Goal: Find contact information: Find contact information

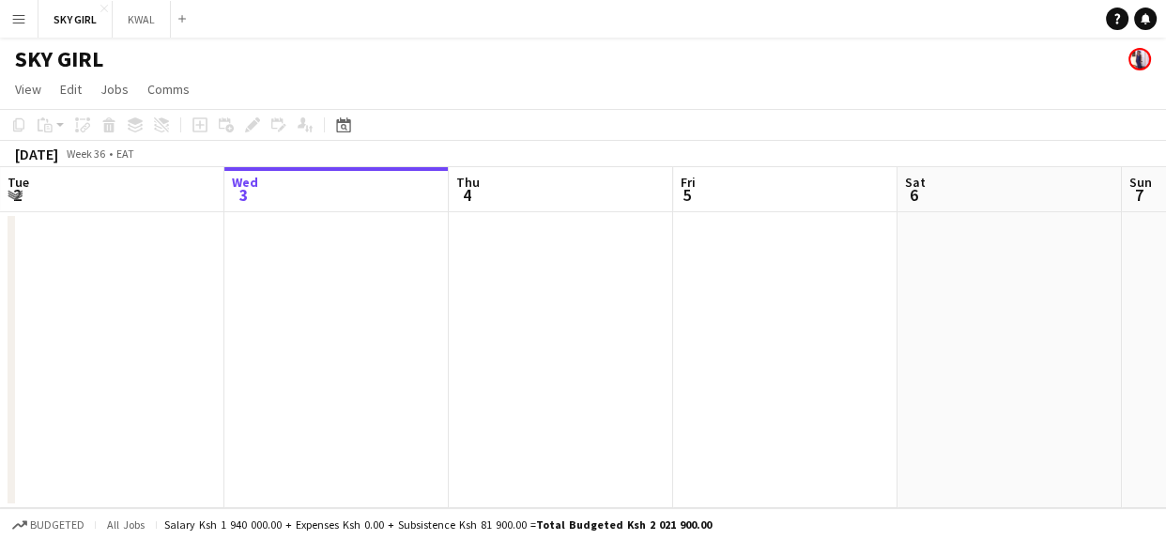
click at [23, 18] on app-icon "Menu" at bounding box center [18, 18] width 15 height 15
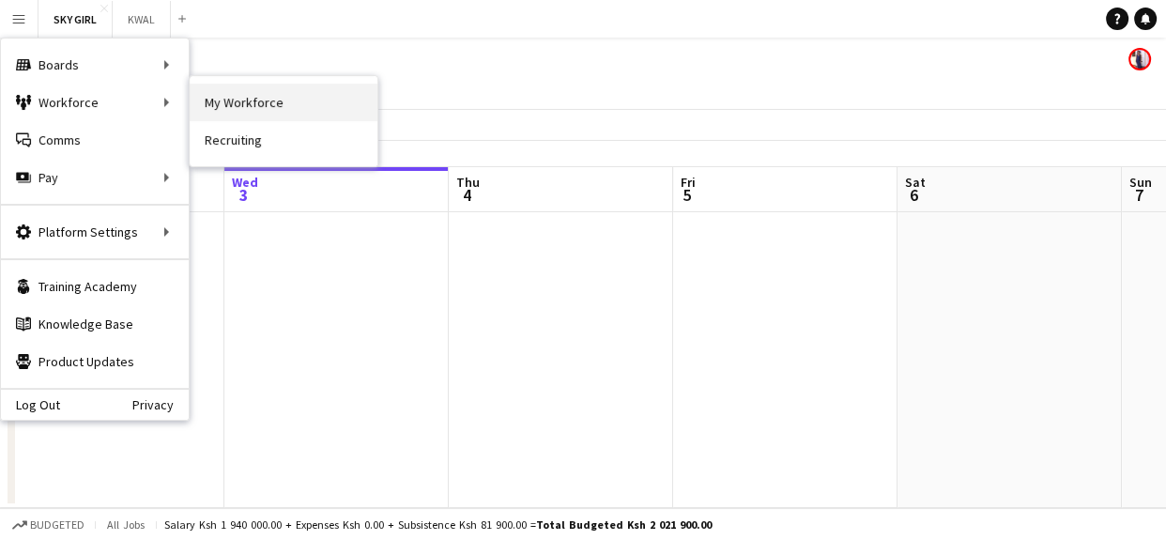
click at [271, 102] on link "My Workforce" at bounding box center [284, 103] width 188 height 38
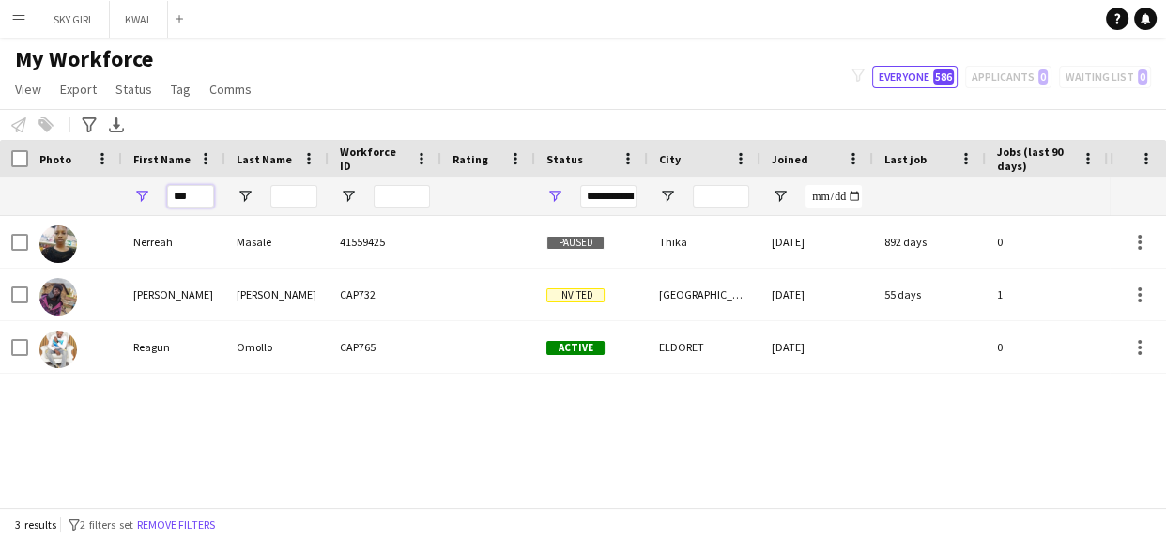
click at [197, 191] on input "***" at bounding box center [190, 196] width 47 height 23
type input "*"
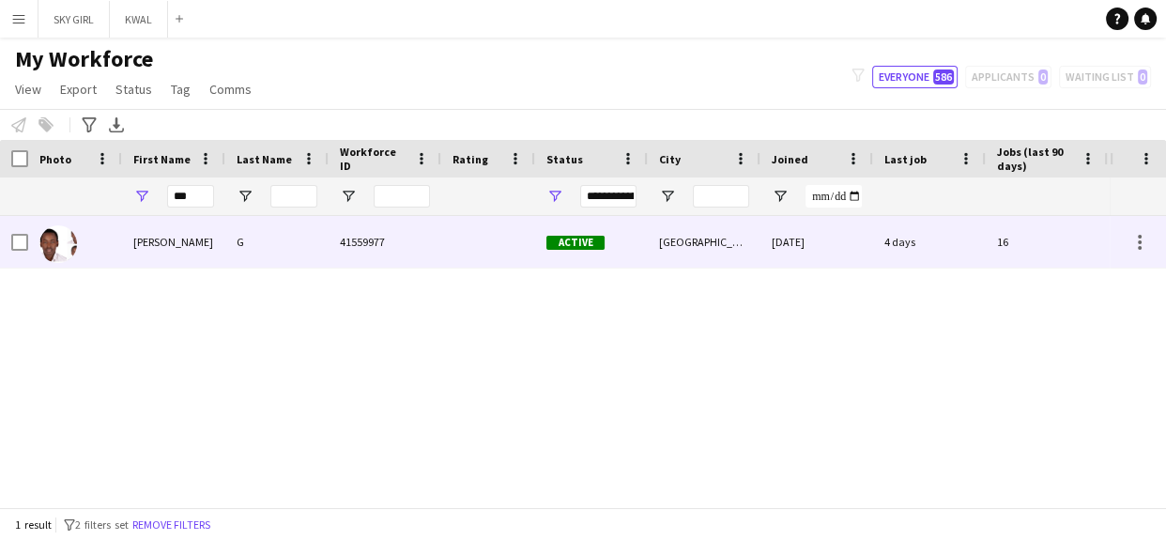
click at [282, 234] on div "G" at bounding box center [276, 242] width 103 height 52
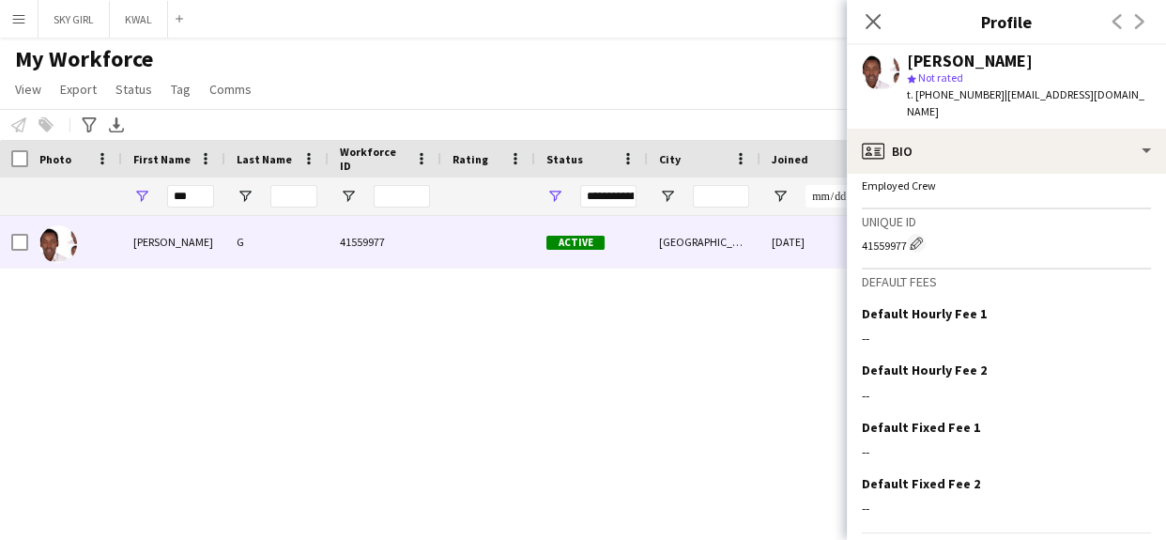
scroll to position [749, 0]
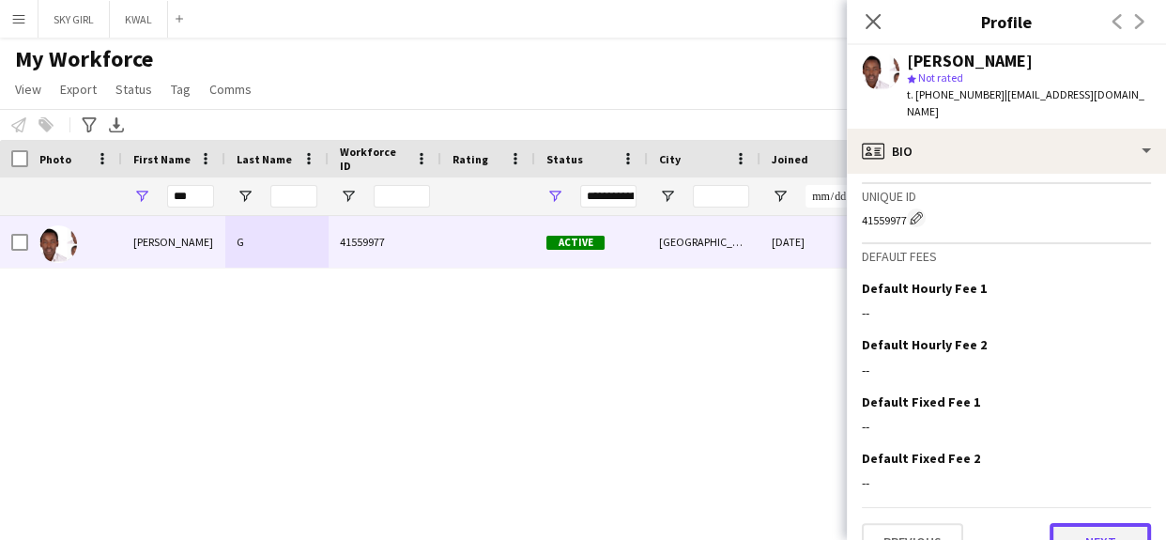
click at [1057, 523] on button "Next" at bounding box center [1099, 542] width 101 height 38
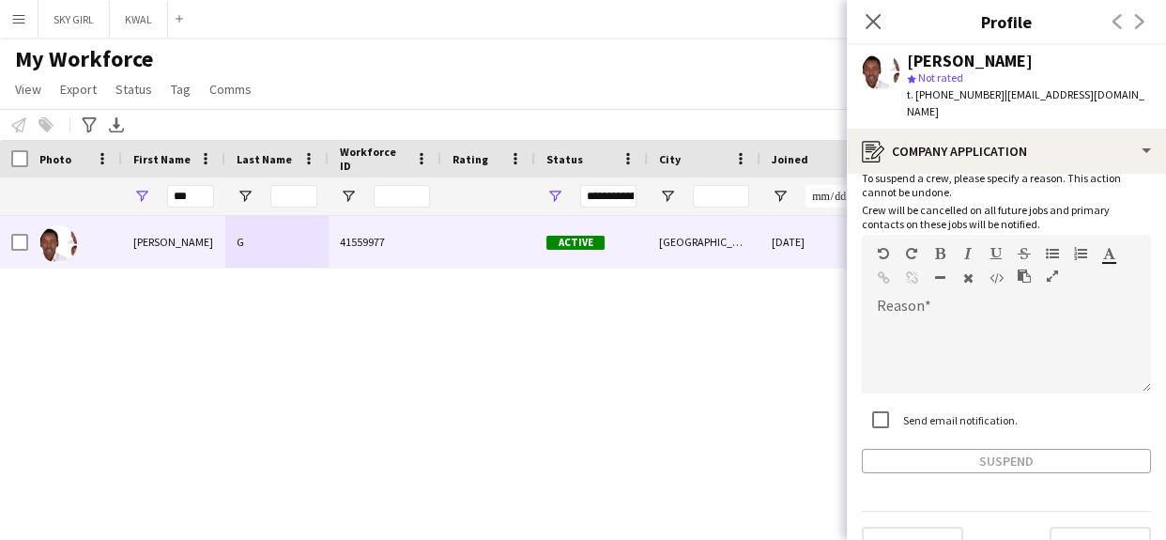
scroll to position [133, 0]
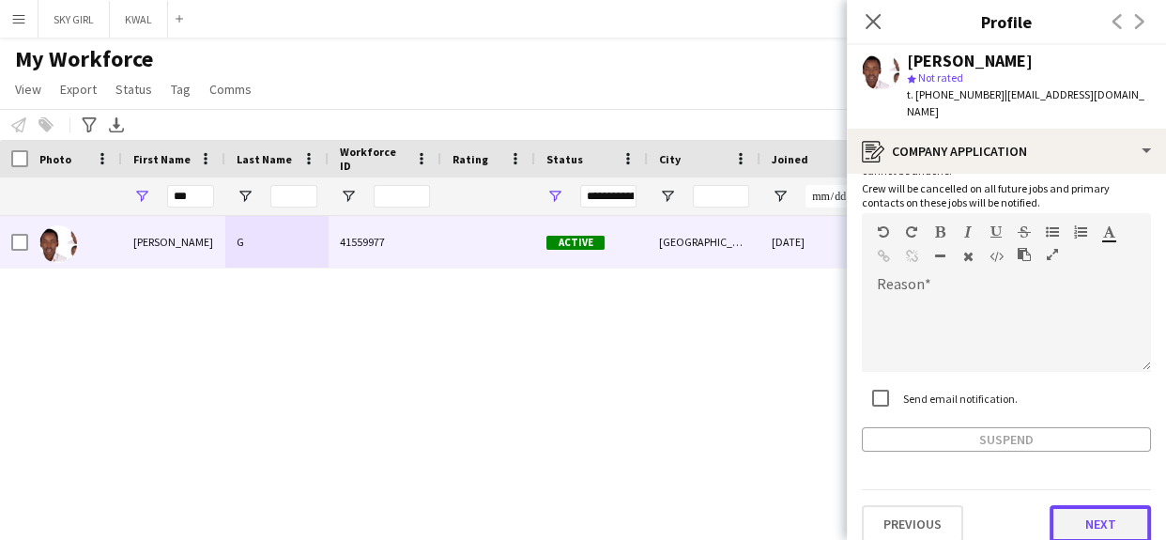
click at [1049, 507] on button "Next" at bounding box center [1099, 524] width 101 height 38
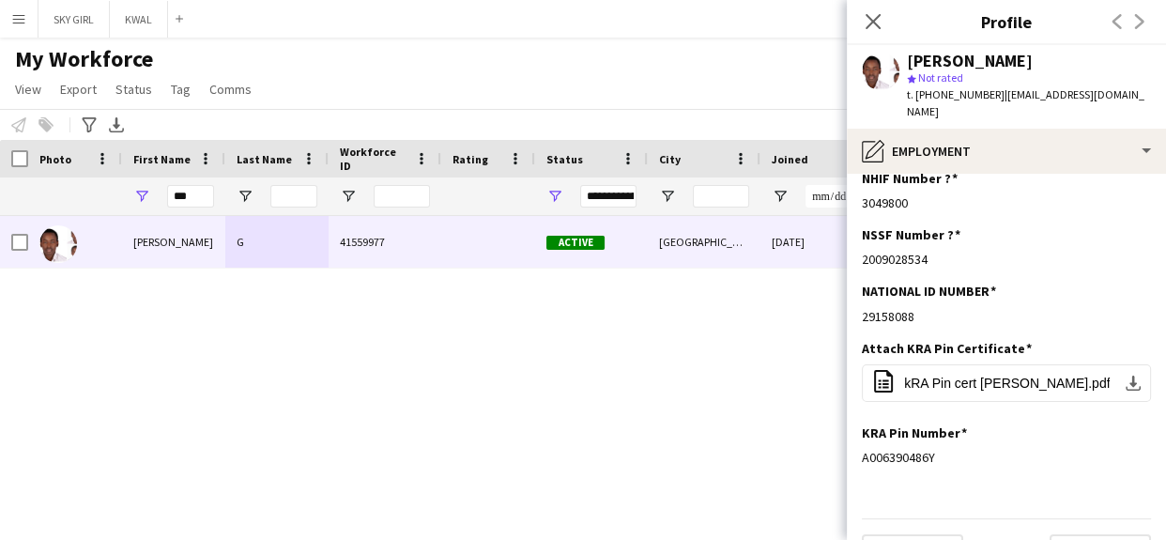
scroll to position [47, 0]
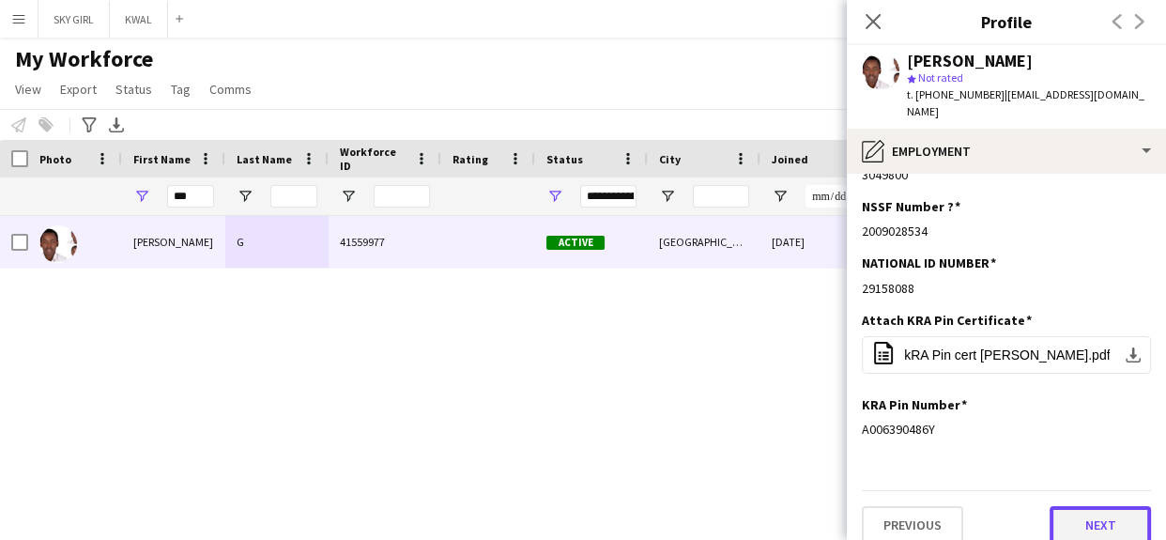
click at [1054, 506] on button "Next" at bounding box center [1099, 525] width 101 height 38
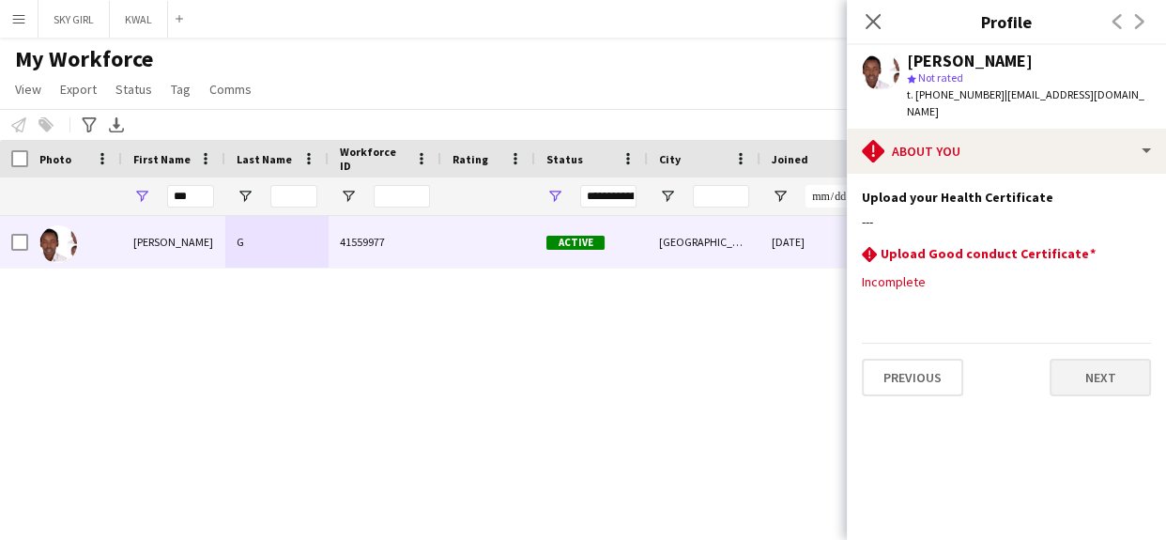
scroll to position [0, 0]
click at [1077, 358] on button "Next" at bounding box center [1099, 377] width 101 height 38
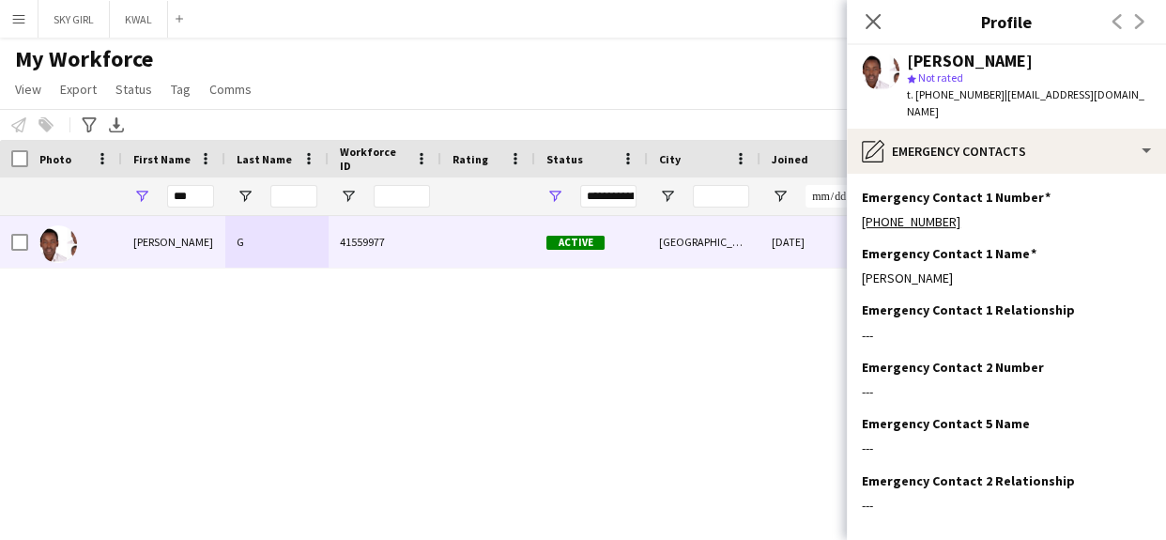
scroll to position [76, 0]
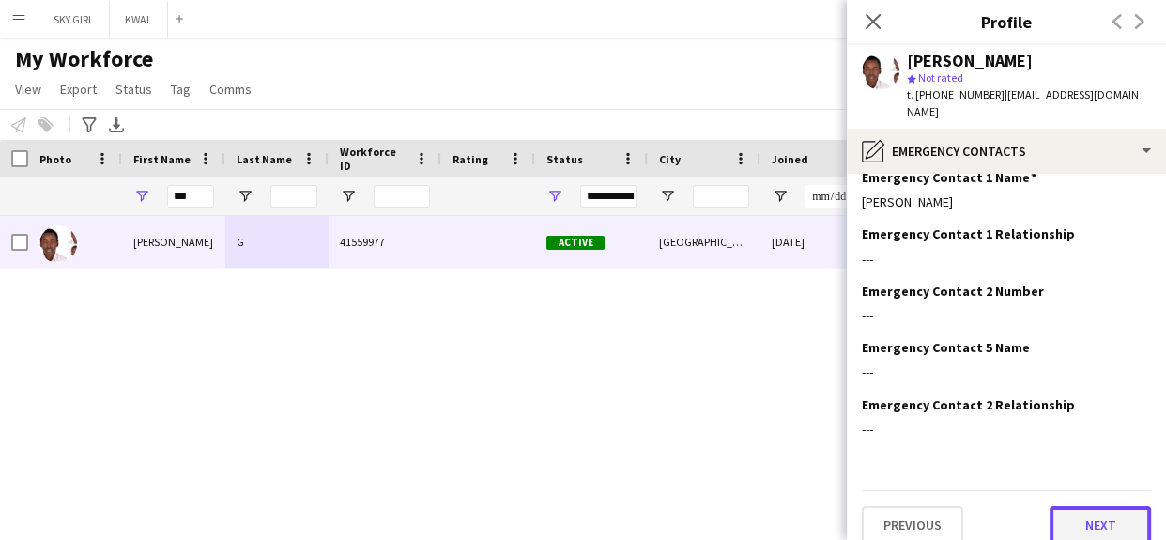
click at [1069, 506] on button "Next" at bounding box center [1099, 525] width 101 height 38
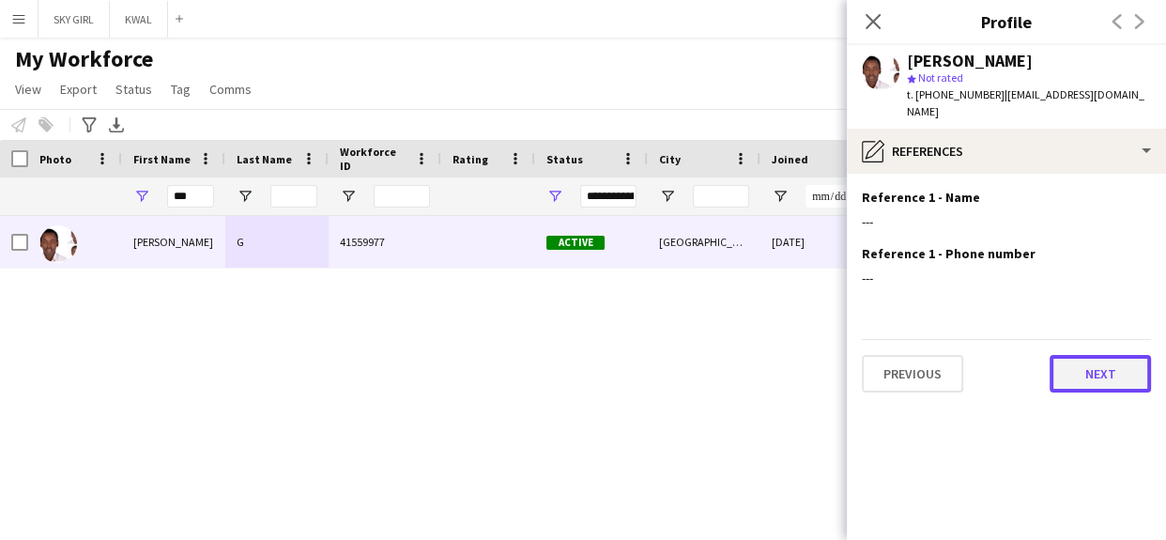
click at [1074, 366] on button "Next" at bounding box center [1099, 374] width 101 height 38
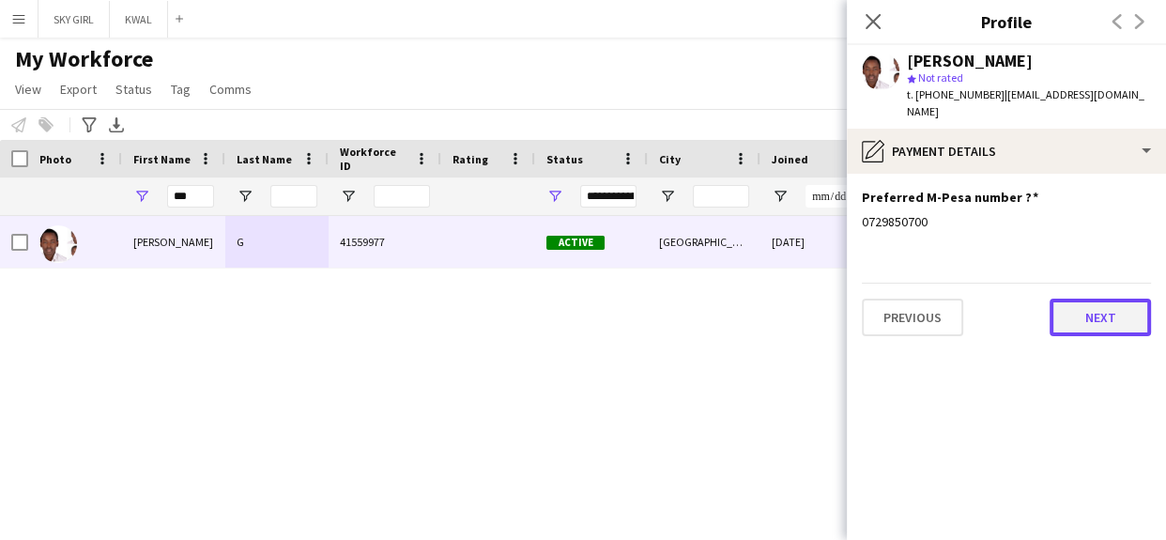
click at [1075, 298] on button "Next" at bounding box center [1099, 317] width 101 height 38
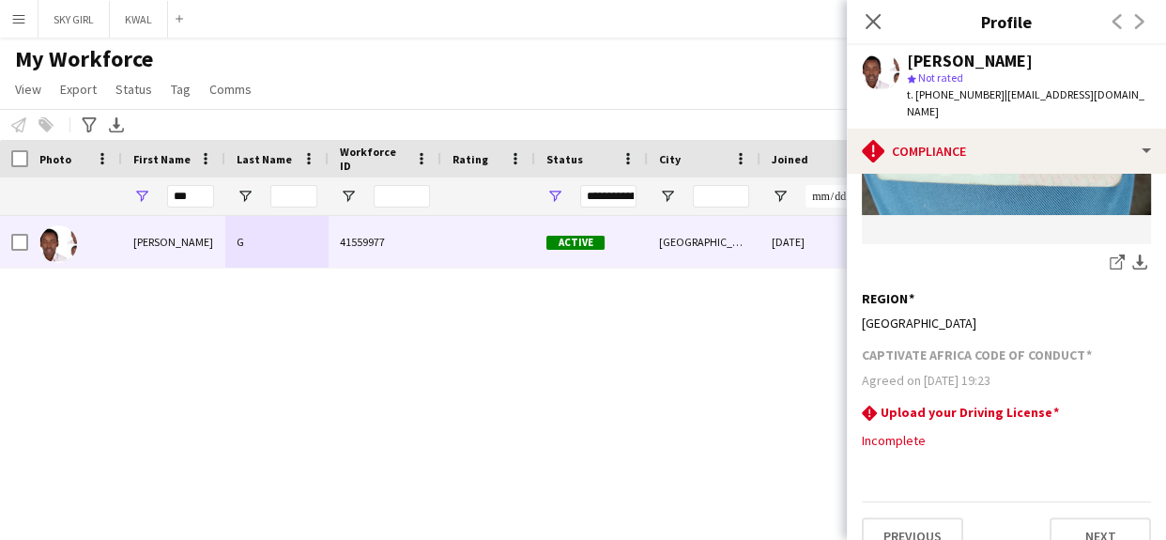
scroll to position [576, 0]
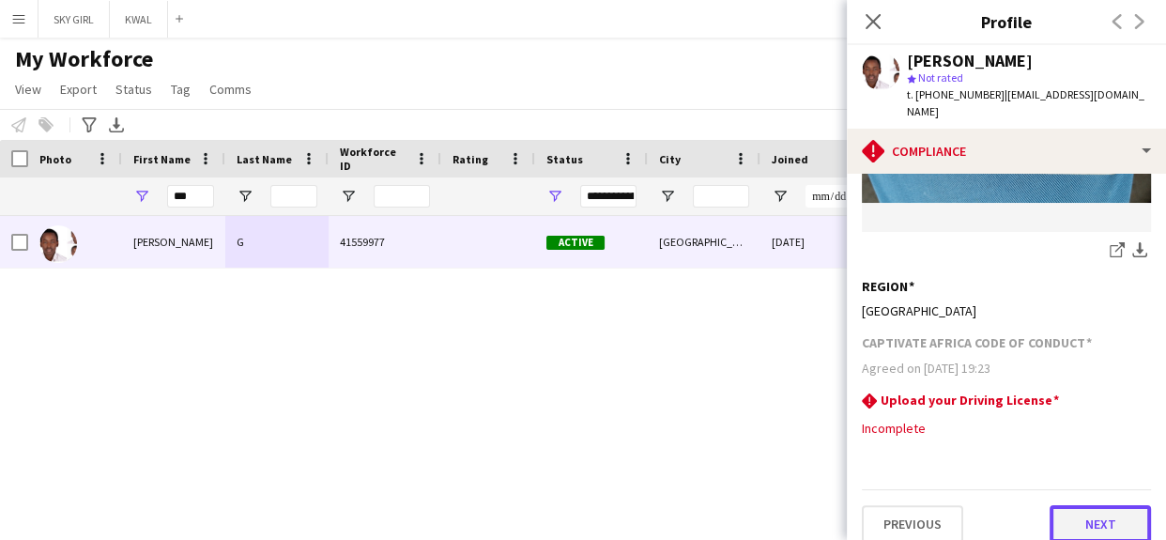
click at [1054, 505] on button "Next" at bounding box center [1099, 524] width 101 height 38
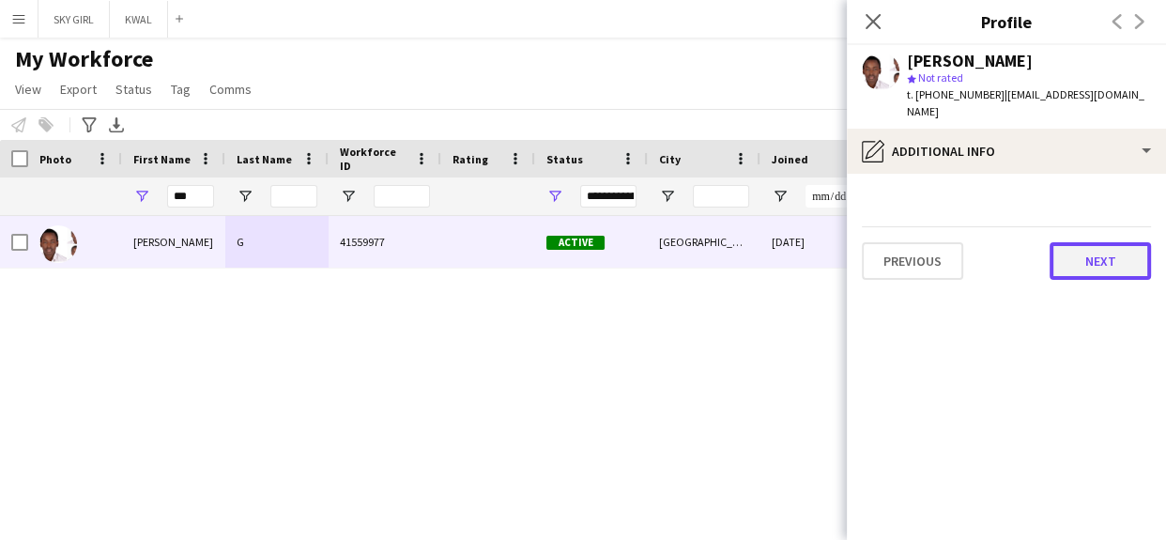
click at [1069, 253] on button "Next" at bounding box center [1099, 261] width 101 height 38
click at [1069, 249] on button "Next" at bounding box center [1099, 261] width 101 height 38
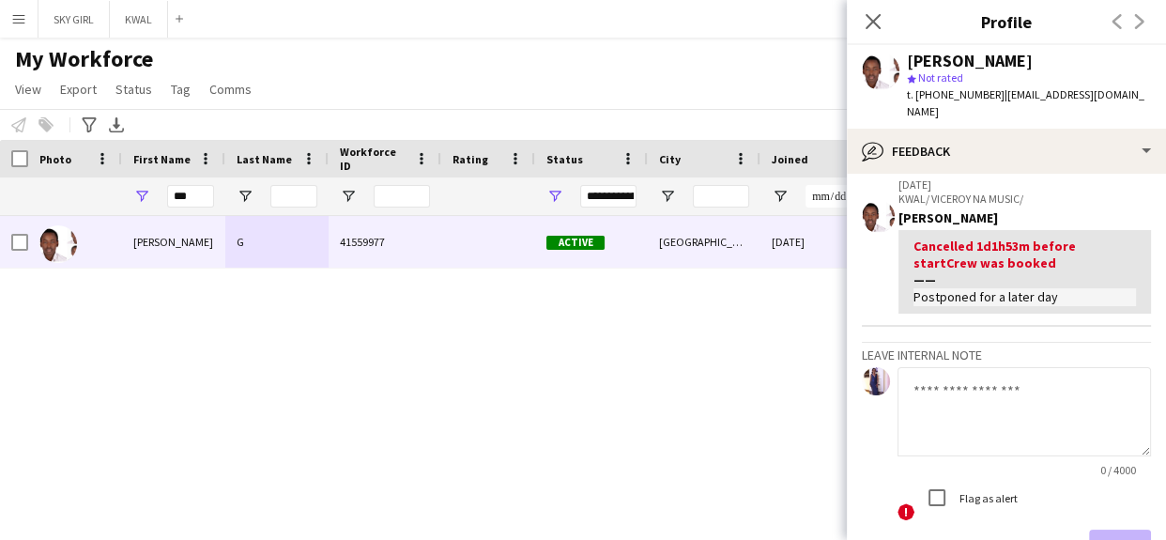
scroll to position [197, 0]
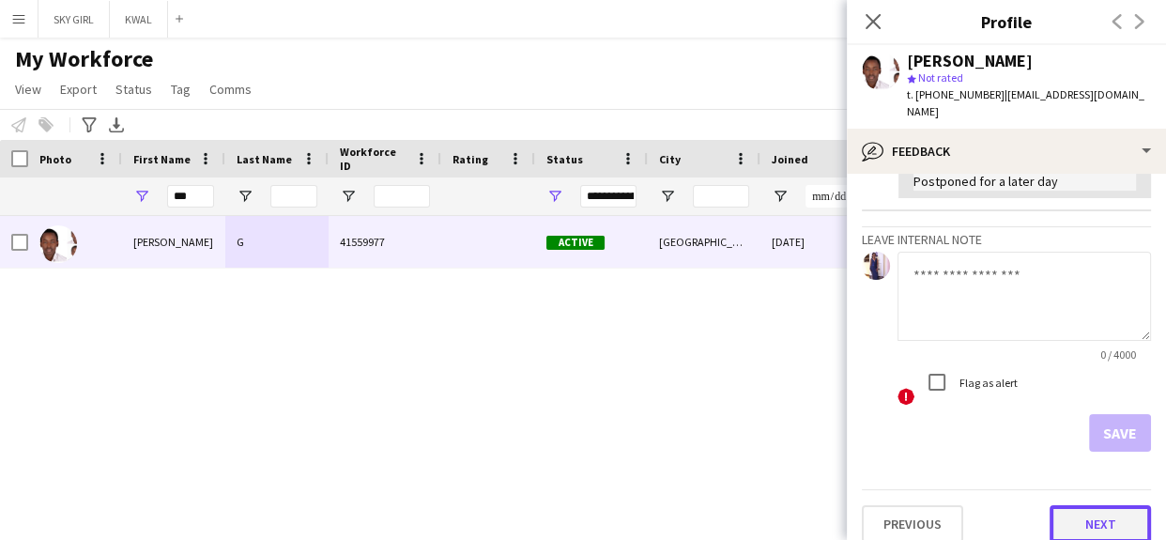
click at [1059, 505] on button "Next" at bounding box center [1099, 524] width 101 height 38
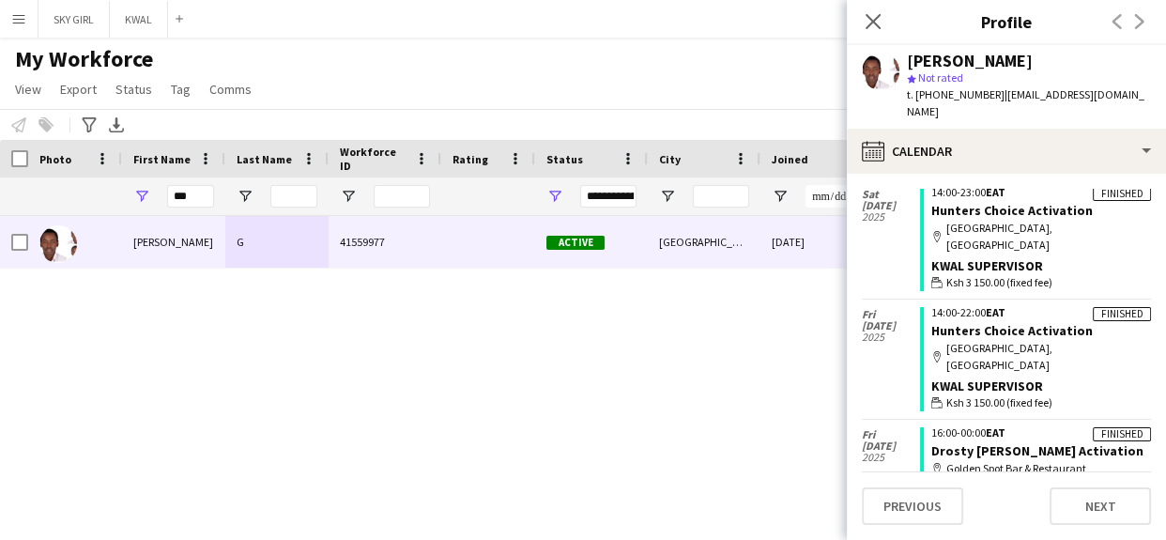
scroll to position [1072, 0]
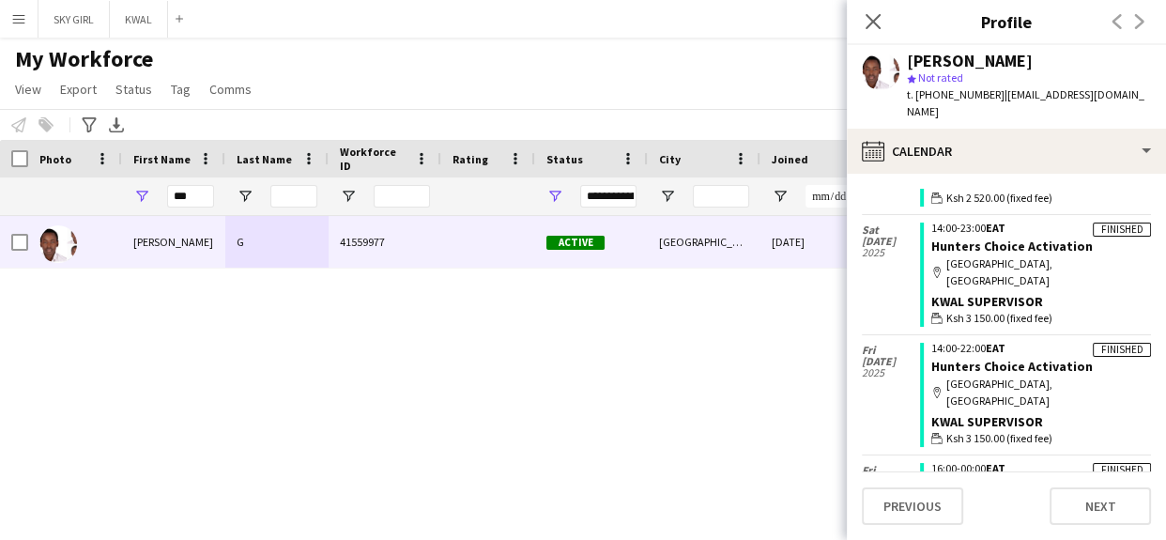
click at [740, 392] on div "[PERSON_NAME] 41559977 Active [GEOGRAPHIC_DATA] [DATE] 4 days 16 [EMAIL_ADDRESS…" at bounding box center [554, 355] width 1109 height 278
click at [789, 435] on div "[PERSON_NAME] 41559977 Active [GEOGRAPHIC_DATA] [DATE] 4 days 16 [EMAIL_ADDRESS…" at bounding box center [554, 355] width 1109 height 278
click at [872, 23] on icon "Close pop-in" at bounding box center [872, 21] width 18 height 18
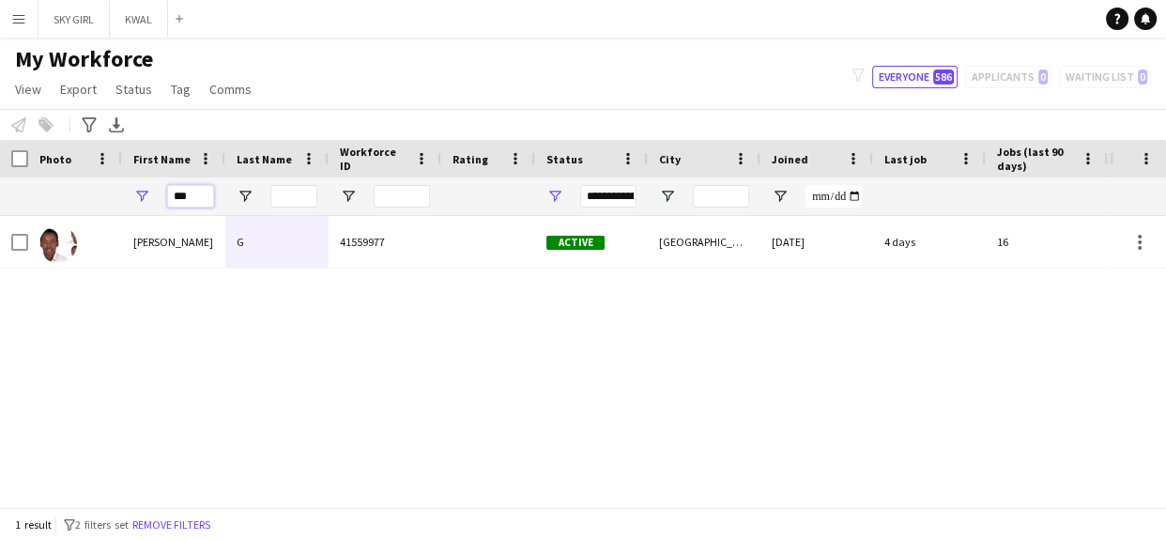
click at [195, 192] on input "***" at bounding box center [190, 196] width 47 height 23
type input "*"
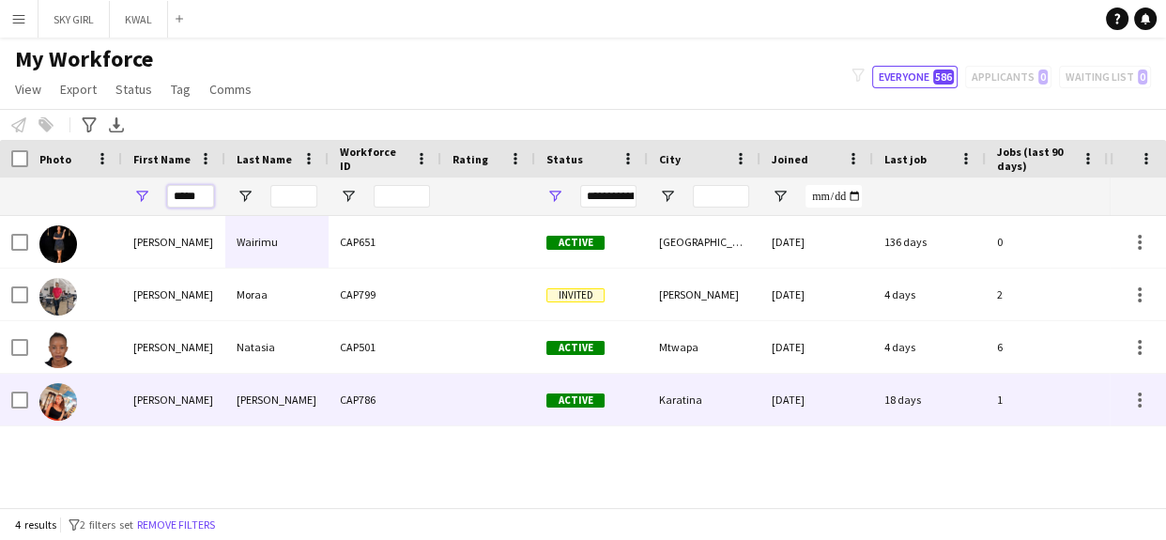
type input "*****"
click at [641, 403] on div "Active" at bounding box center [591, 400] width 113 height 52
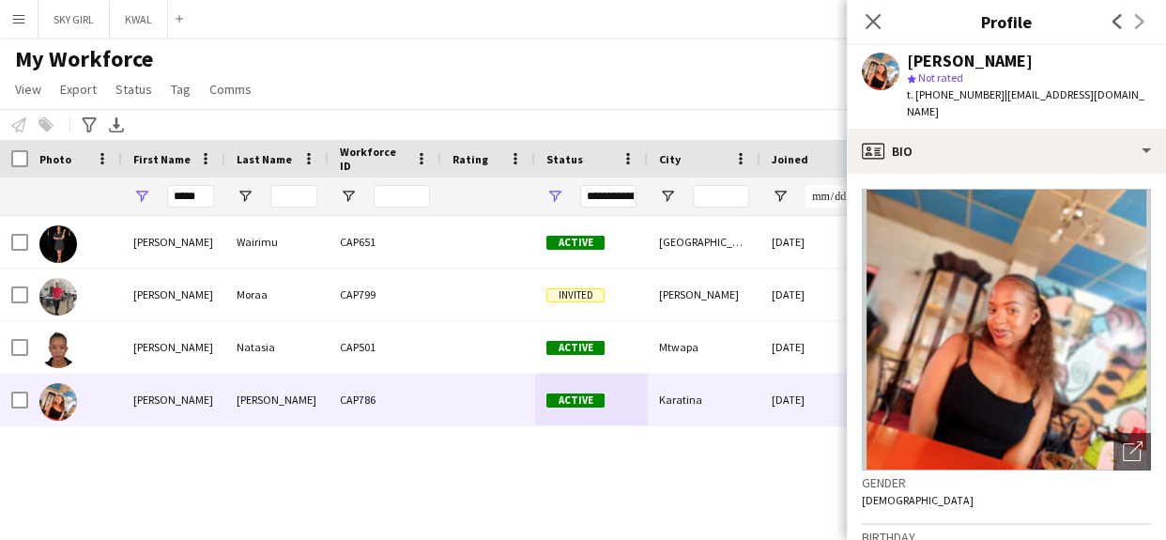
drag, startPoint x: 922, startPoint y: 95, endPoint x: 982, endPoint y: 87, distance: 59.6
click at [991, 101] on div "t. [PHONE_NUMBER] | [EMAIL_ADDRESS][DOMAIN_NAME]" at bounding box center [1029, 103] width 244 height 34
copy span "254713951920"
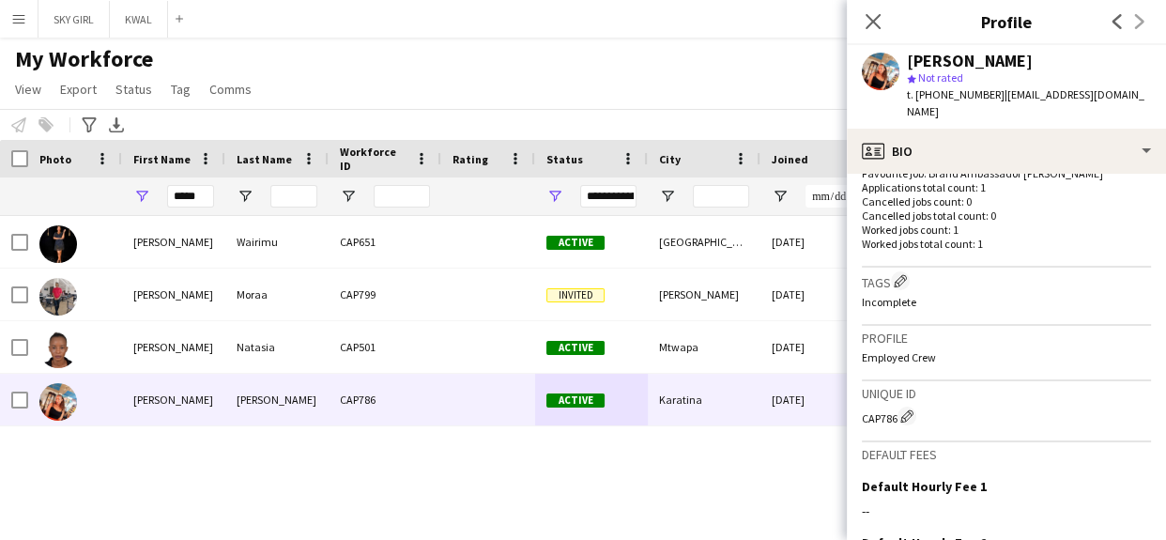
scroll to position [722, 0]
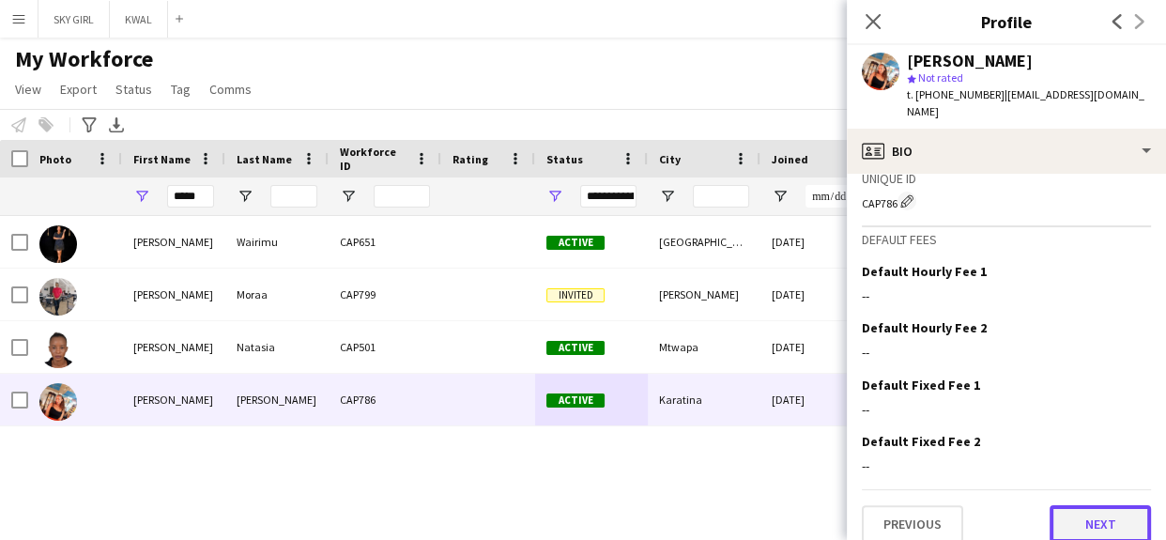
click at [1052, 505] on button "Next" at bounding box center [1099, 524] width 101 height 38
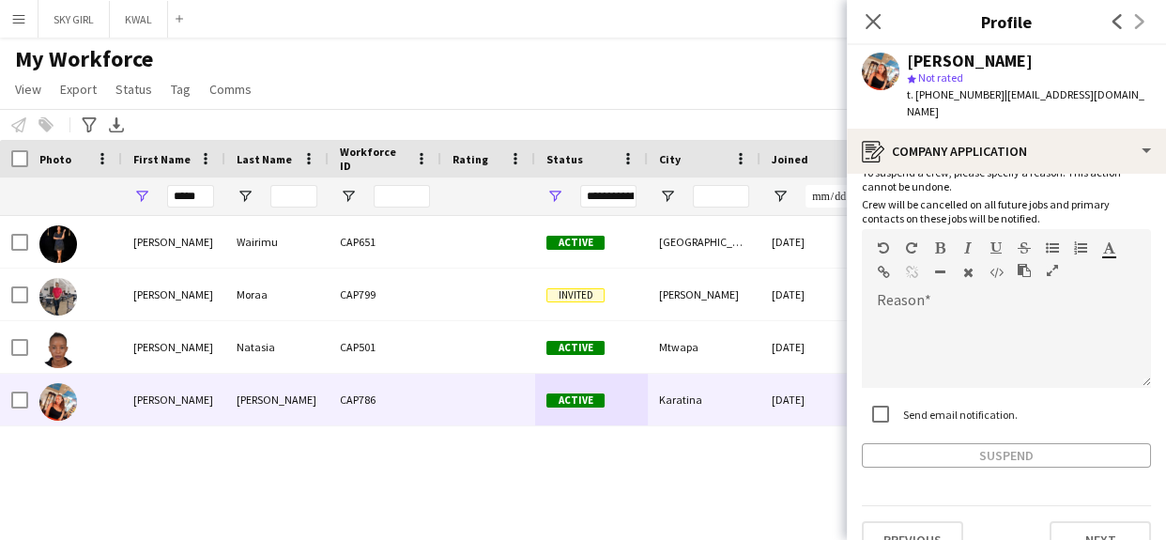
scroll to position [133, 0]
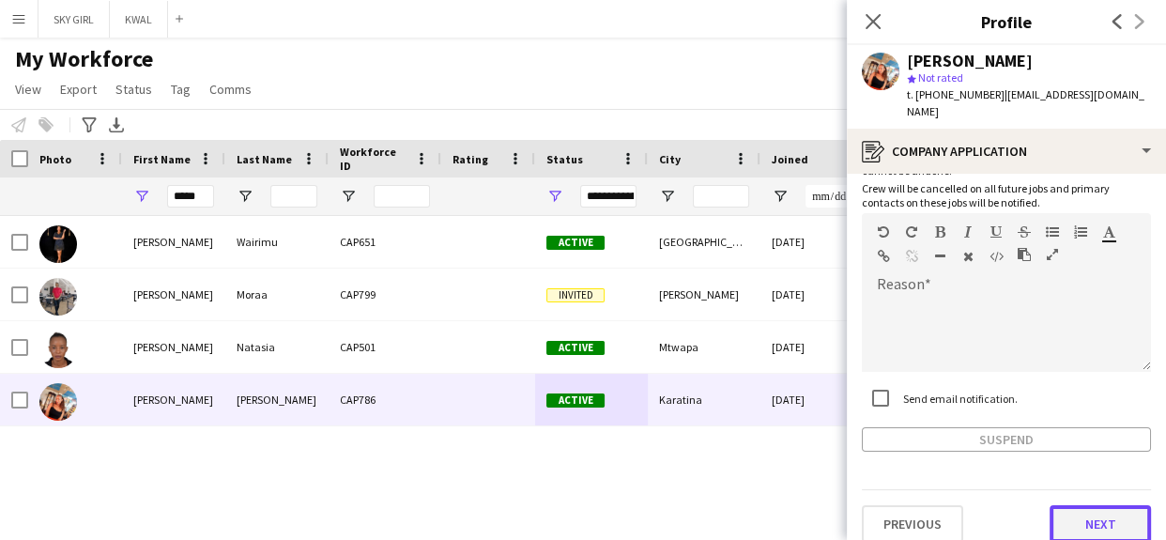
click at [1063, 505] on button "Next" at bounding box center [1099, 524] width 101 height 38
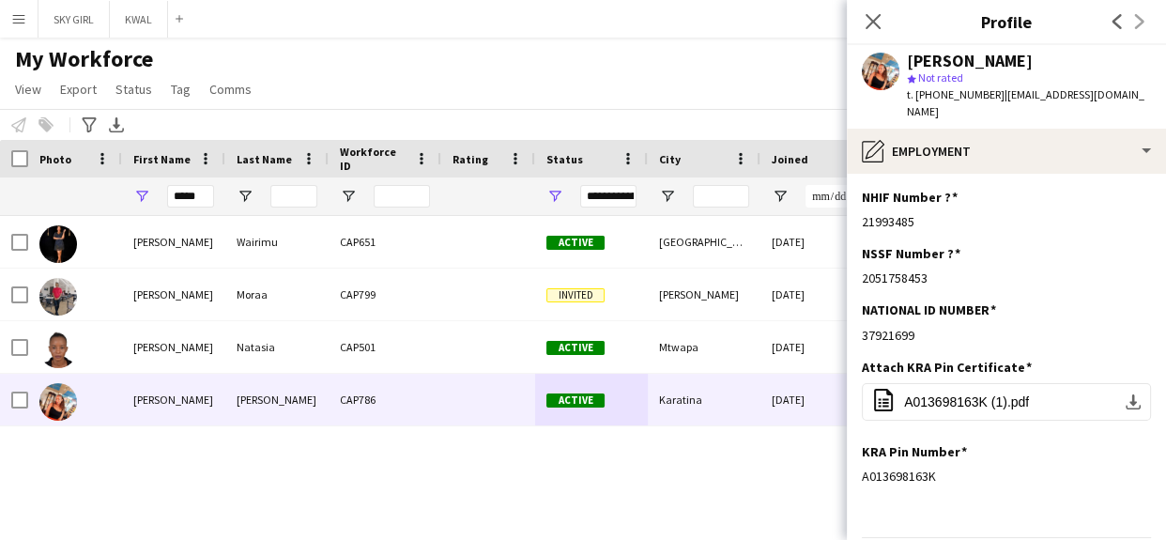
scroll to position [47, 0]
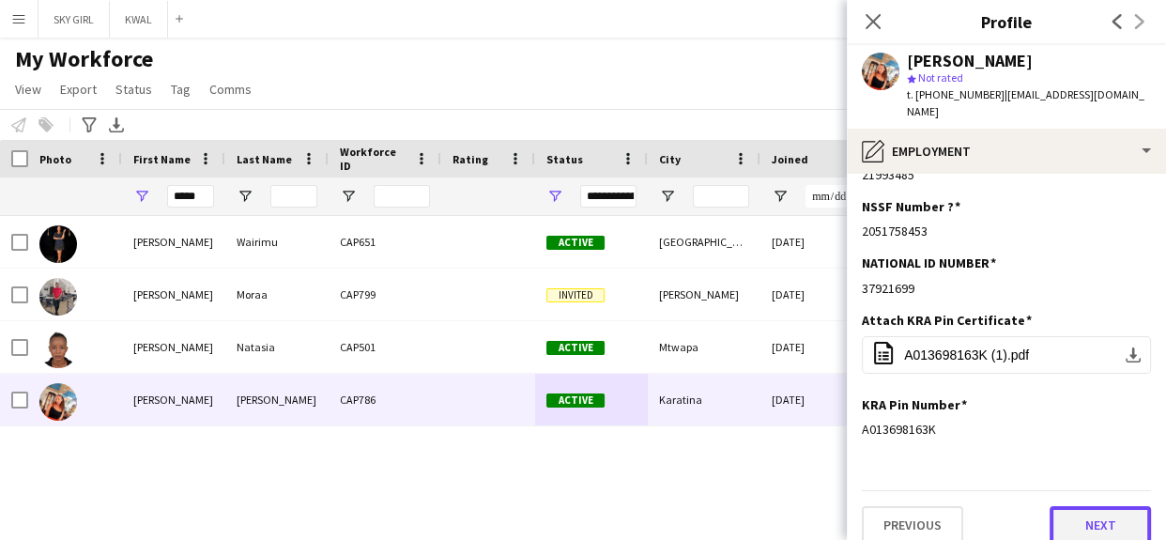
click at [1061, 514] on button "Next" at bounding box center [1099, 525] width 101 height 38
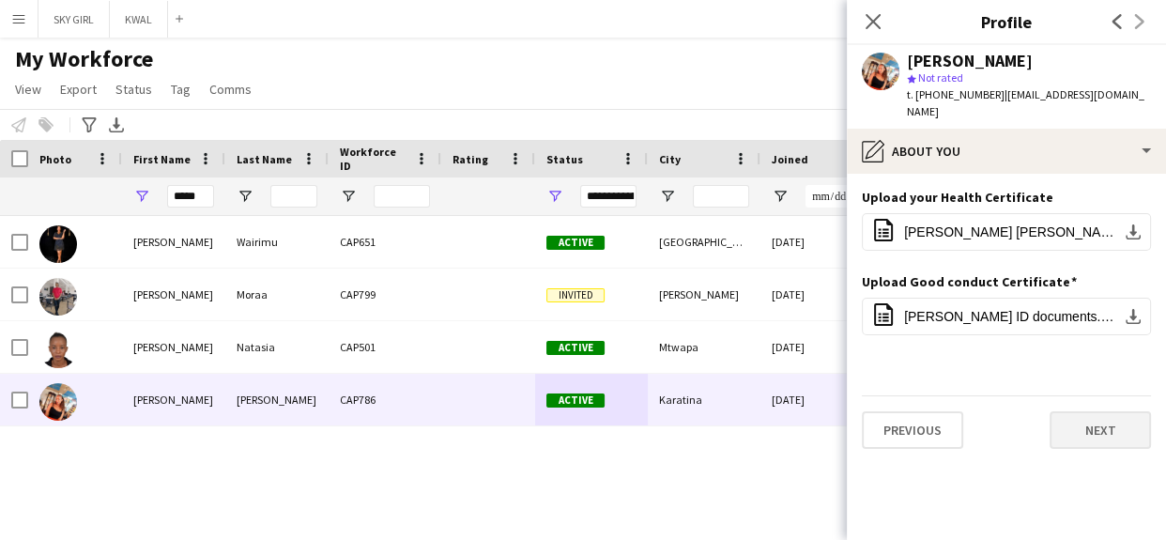
scroll to position [0, 0]
click at [1067, 411] on button "Next" at bounding box center [1099, 430] width 101 height 38
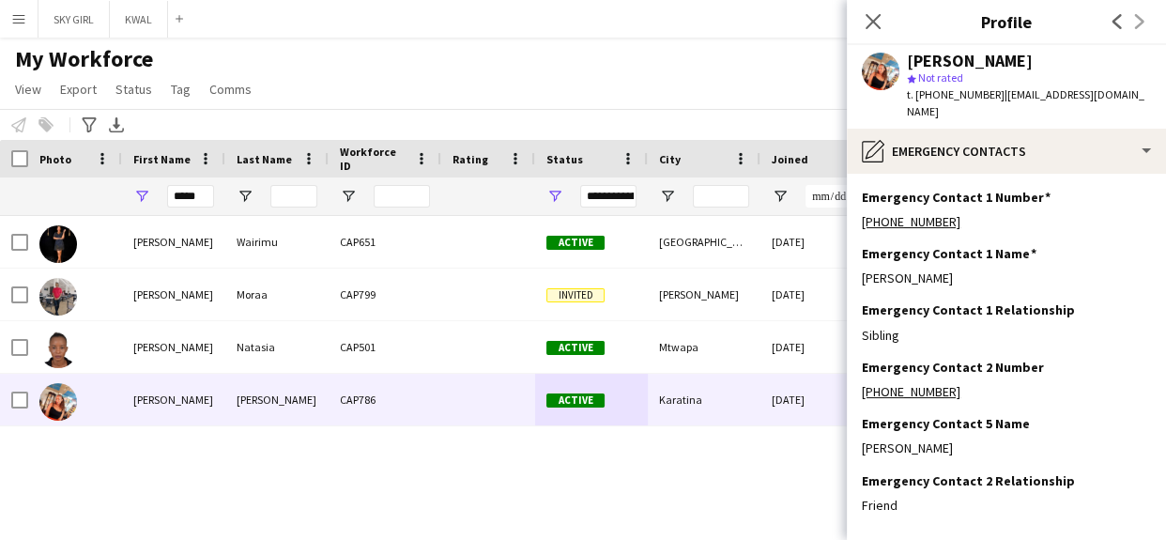
scroll to position [76, 0]
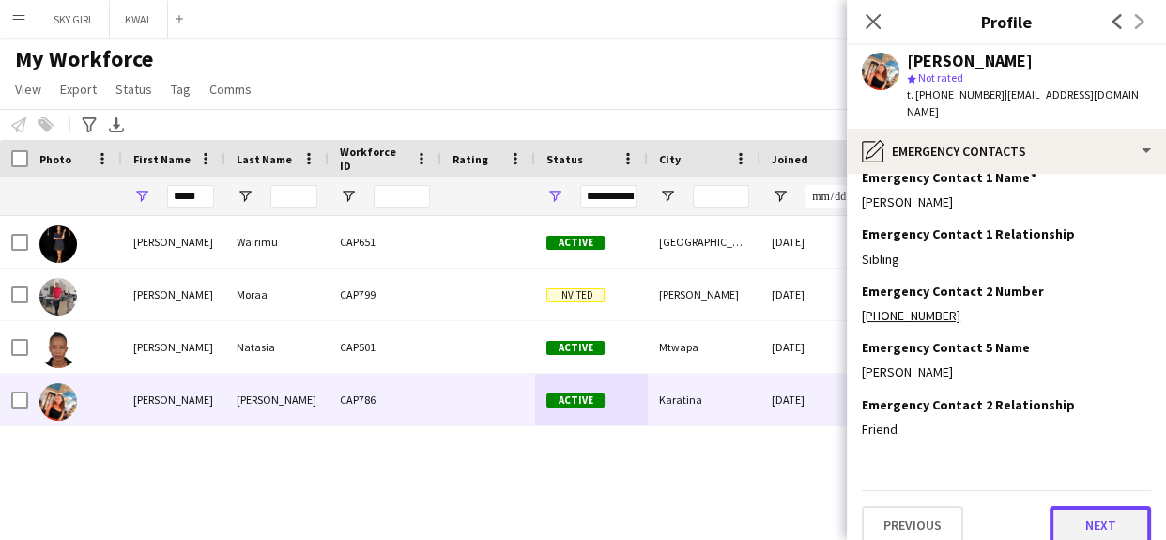
click at [1049, 506] on button "Next" at bounding box center [1099, 525] width 101 height 38
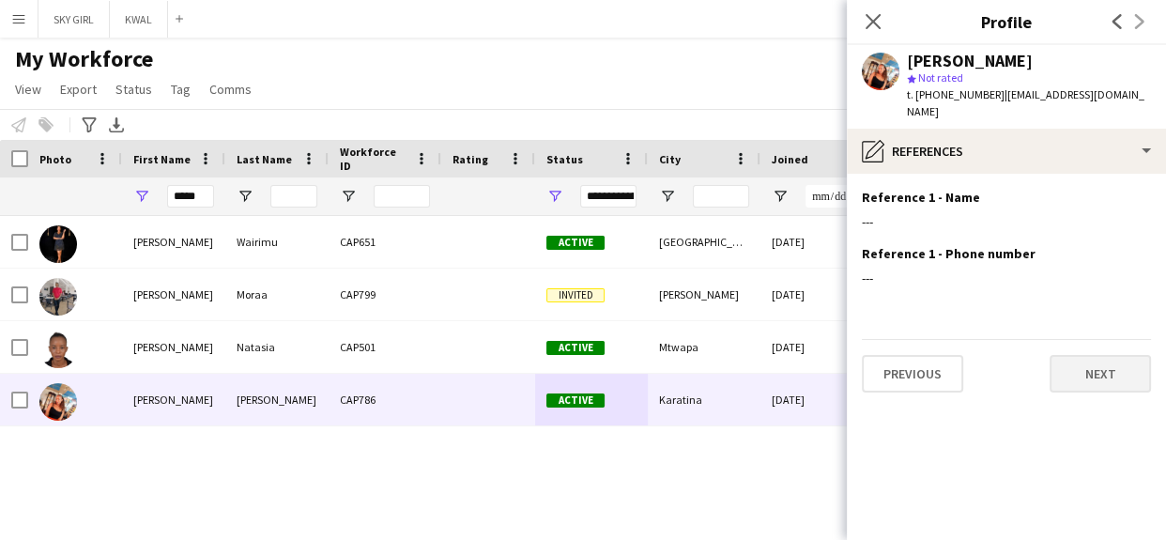
scroll to position [0, 0]
click at [1064, 355] on button "Next" at bounding box center [1099, 374] width 101 height 38
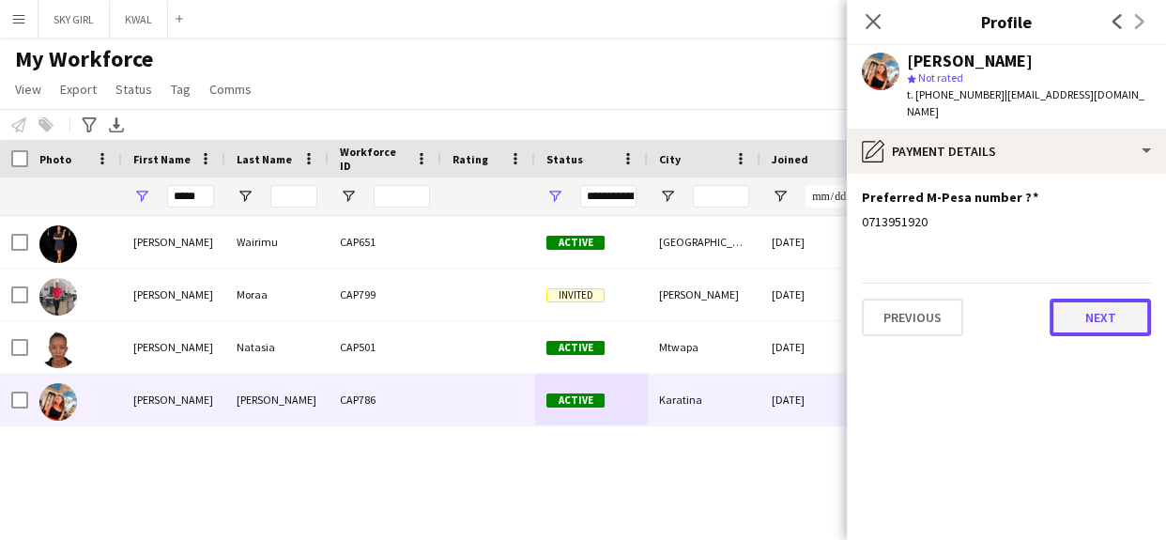
click at [1069, 298] on button "Next" at bounding box center [1099, 317] width 101 height 38
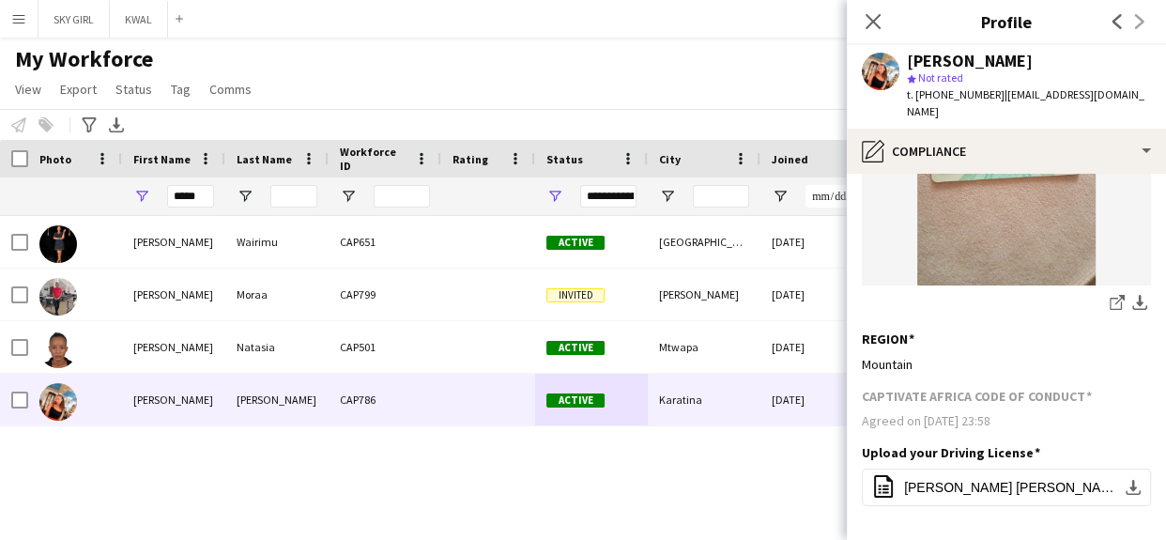
scroll to position [325, 0]
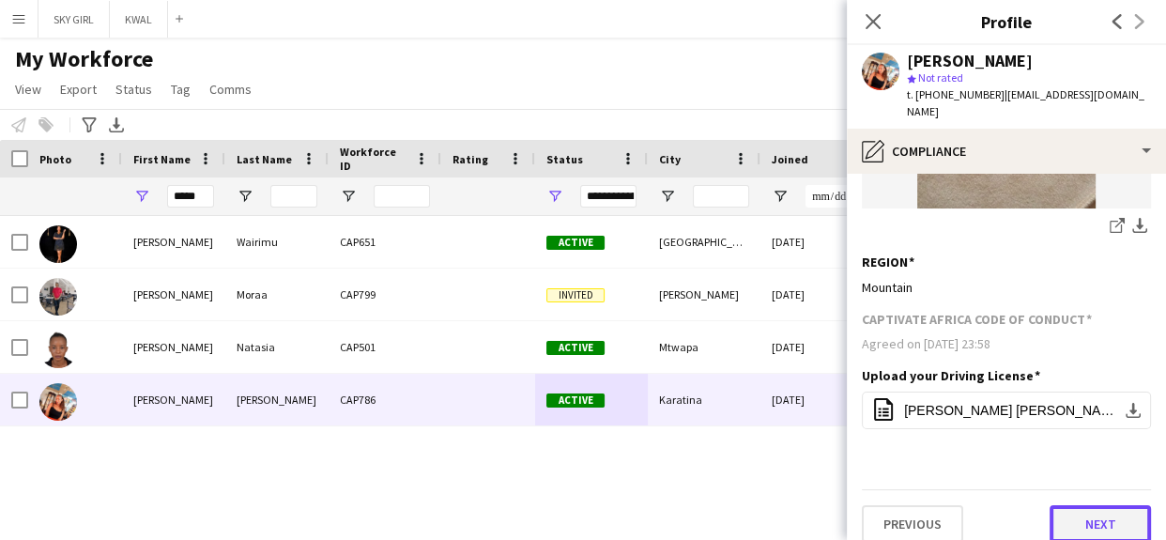
click at [1062, 505] on button "Next" at bounding box center [1099, 524] width 101 height 38
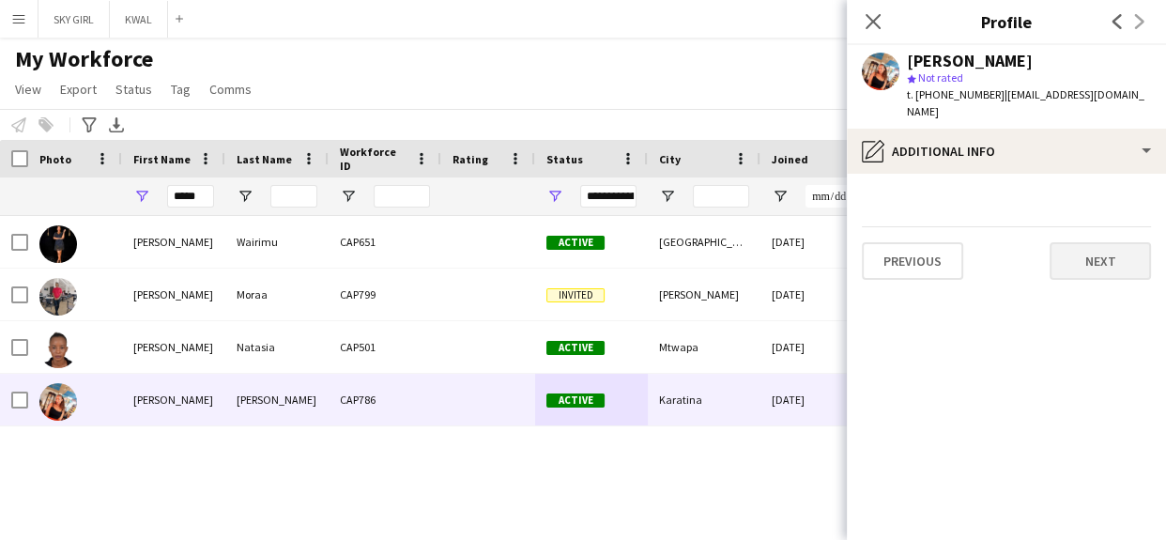
scroll to position [0, 0]
click at [1070, 242] on button "Next" at bounding box center [1099, 261] width 101 height 38
click at [1070, 248] on button "Next" at bounding box center [1099, 261] width 101 height 38
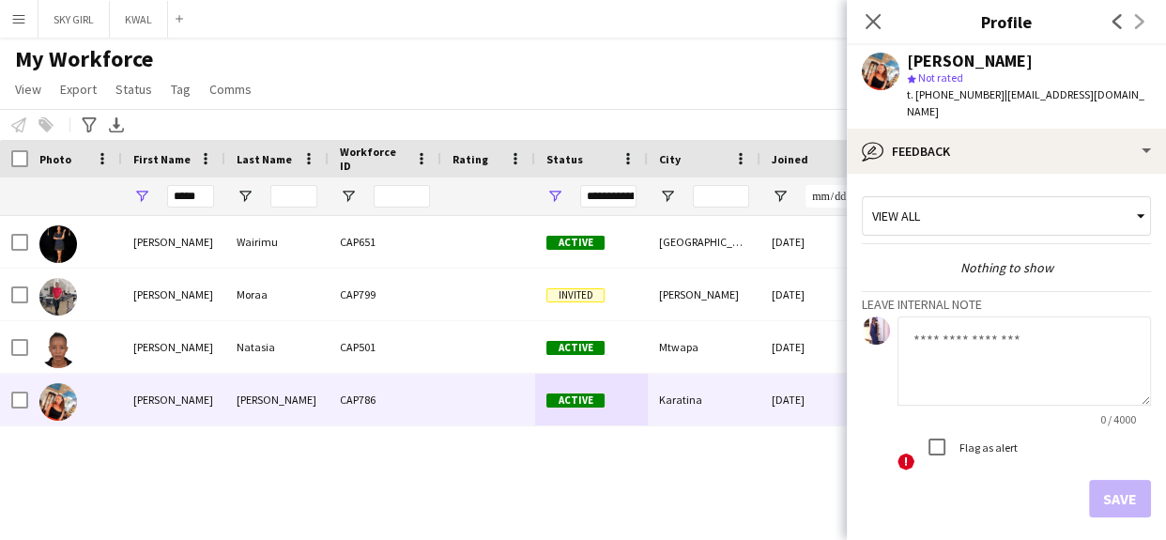
scroll to position [65, 0]
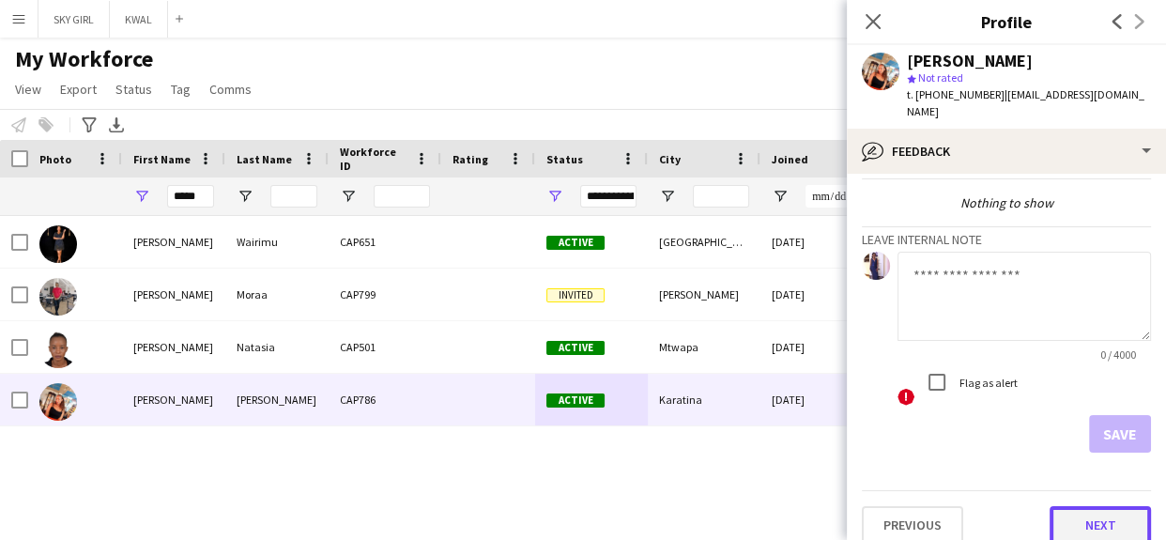
click at [1060, 506] on button "Next" at bounding box center [1099, 525] width 101 height 38
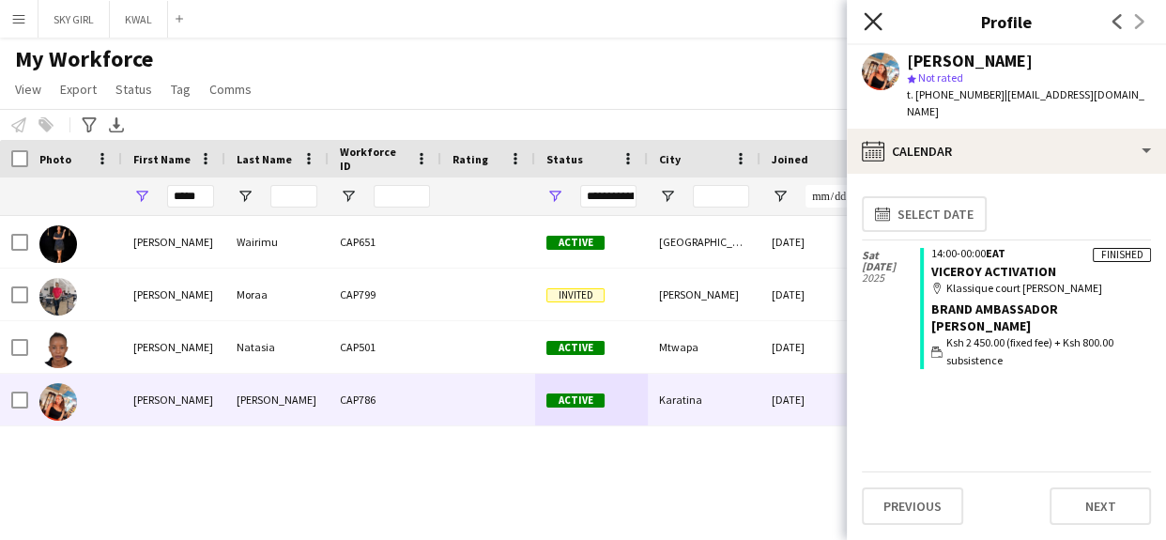
click at [872, 19] on icon "Close pop-in" at bounding box center [872, 21] width 18 height 18
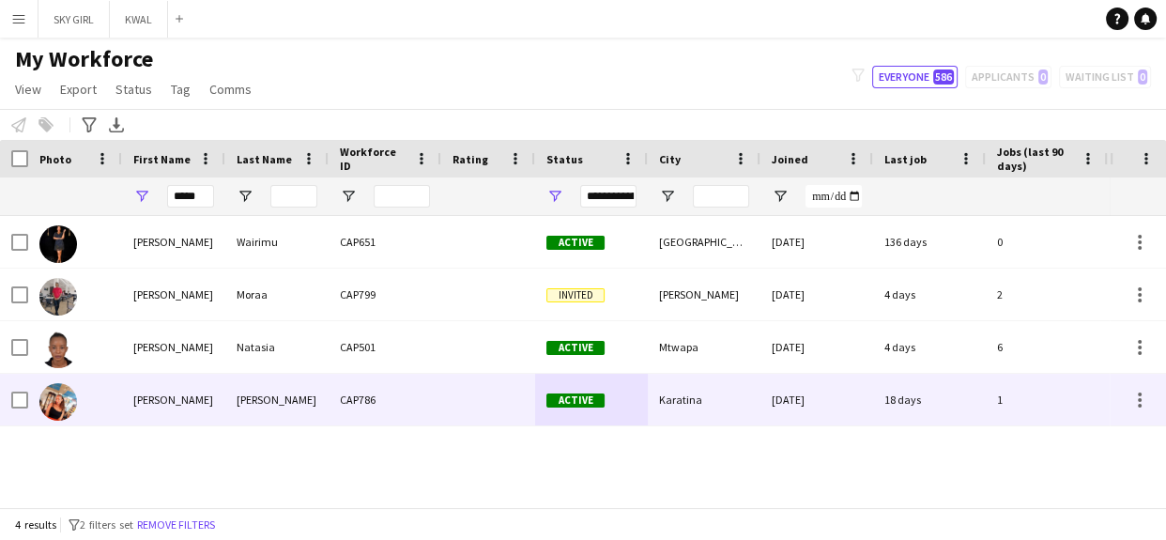
click at [893, 397] on div "18 days" at bounding box center [929, 400] width 113 height 52
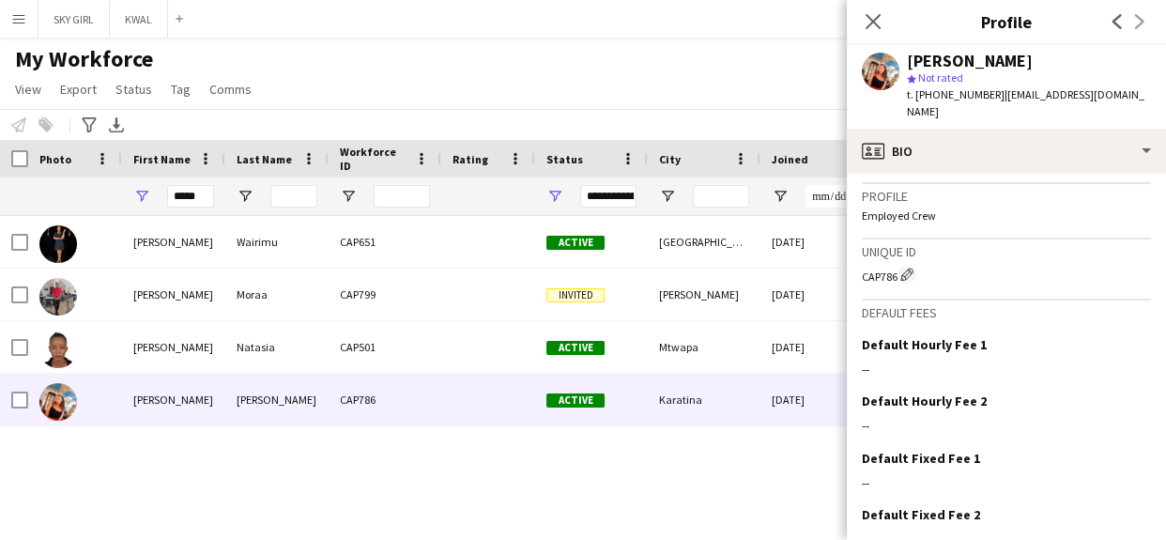
scroll to position [722, 0]
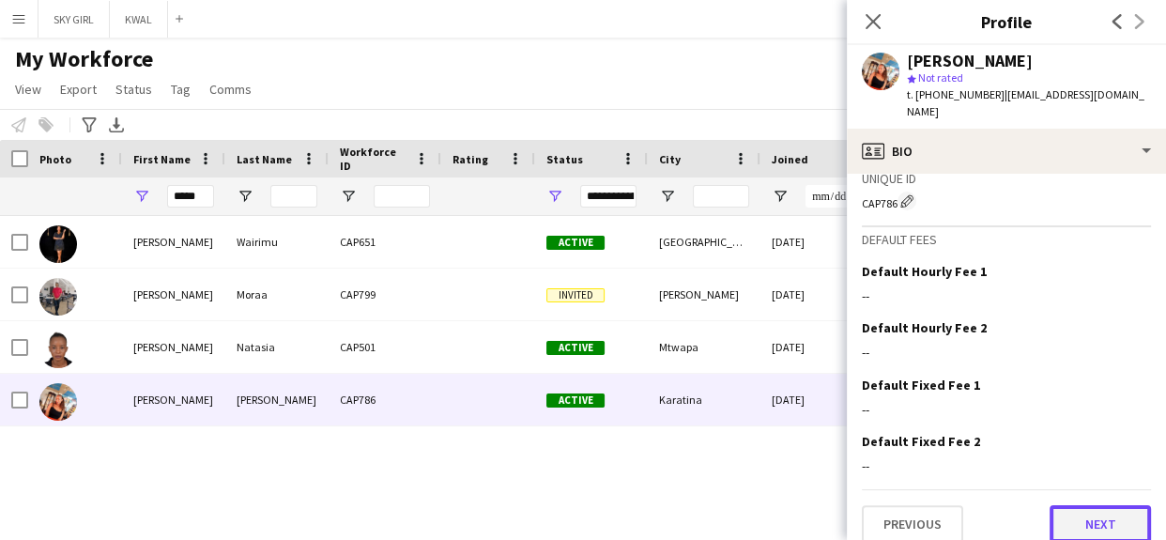
click at [1059, 507] on button "Next" at bounding box center [1099, 524] width 101 height 38
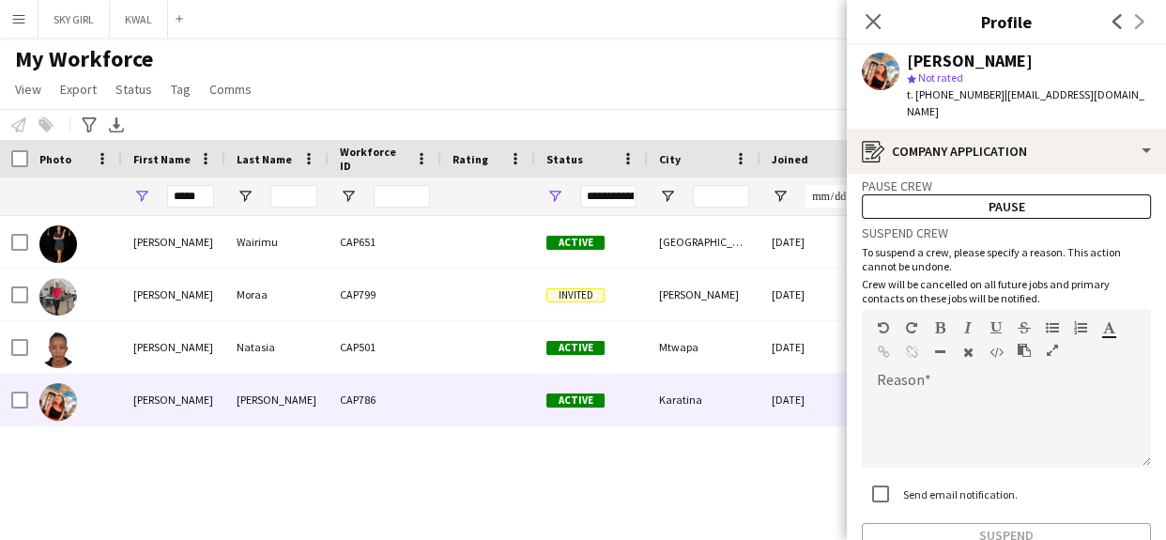
scroll to position [133, 0]
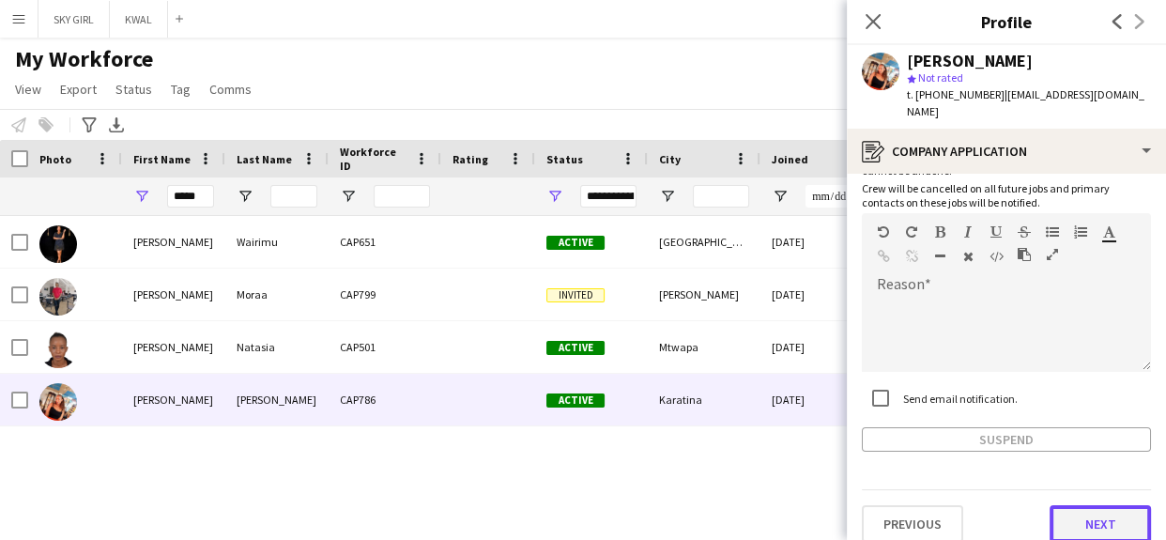
click at [1065, 508] on button "Next" at bounding box center [1099, 524] width 101 height 38
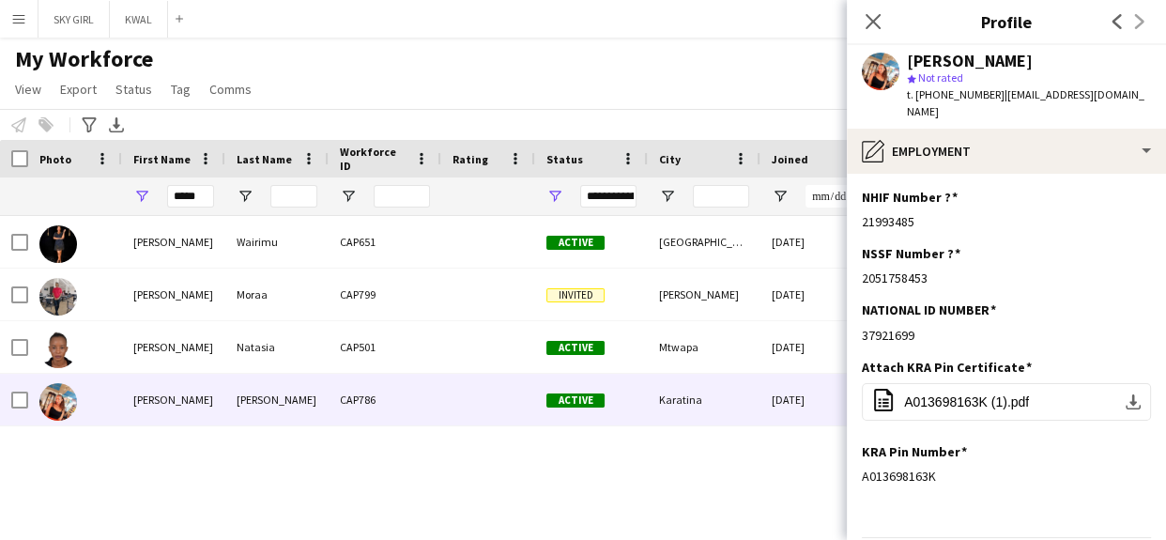
scroll to position [47, 0]
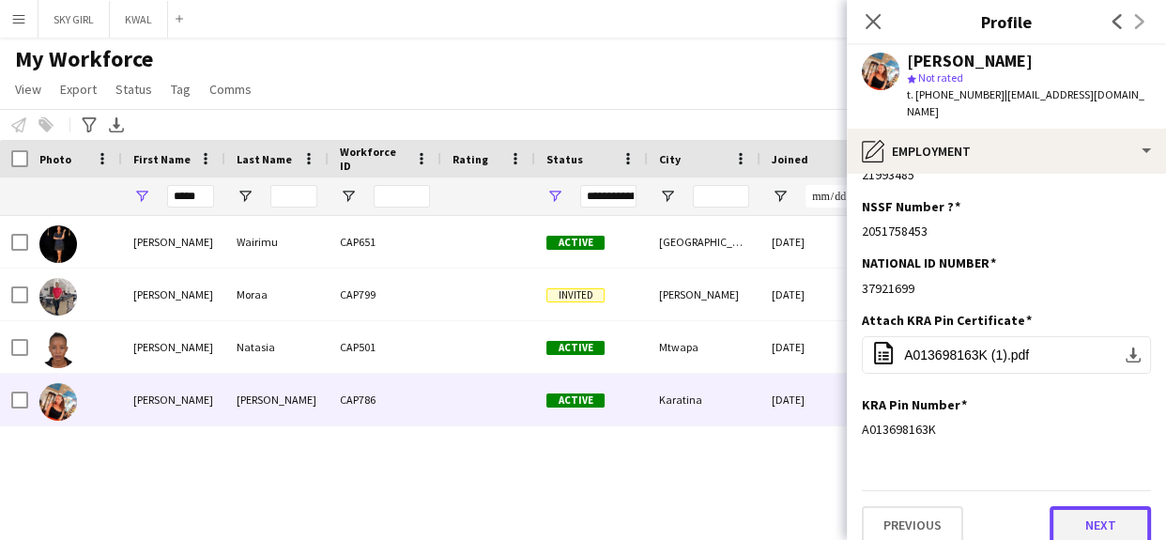
click at [1053, 506] on button "Next" at bounding box center [1099, 525] width 101 height 38
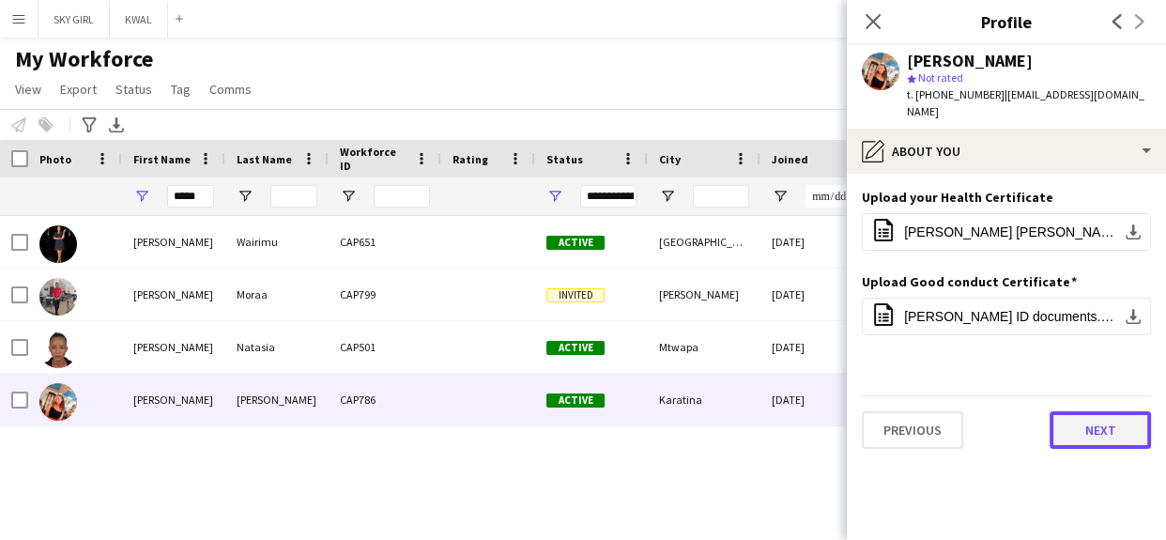
click at [1071, 411] on button "Next" at bounding box center [1099, 430] width 101 height 38
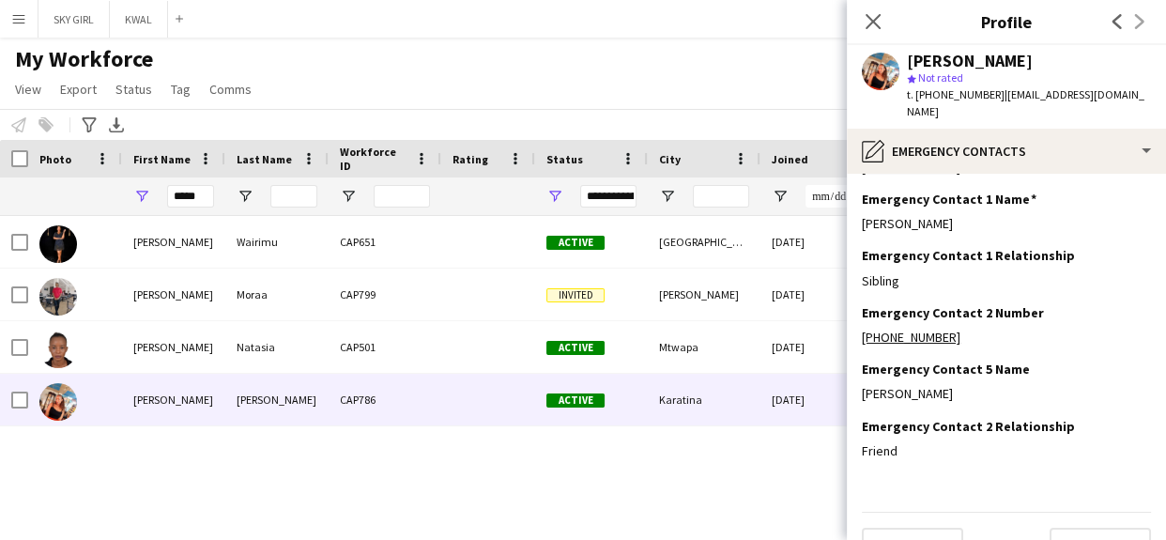
scroll to position [76, 0]
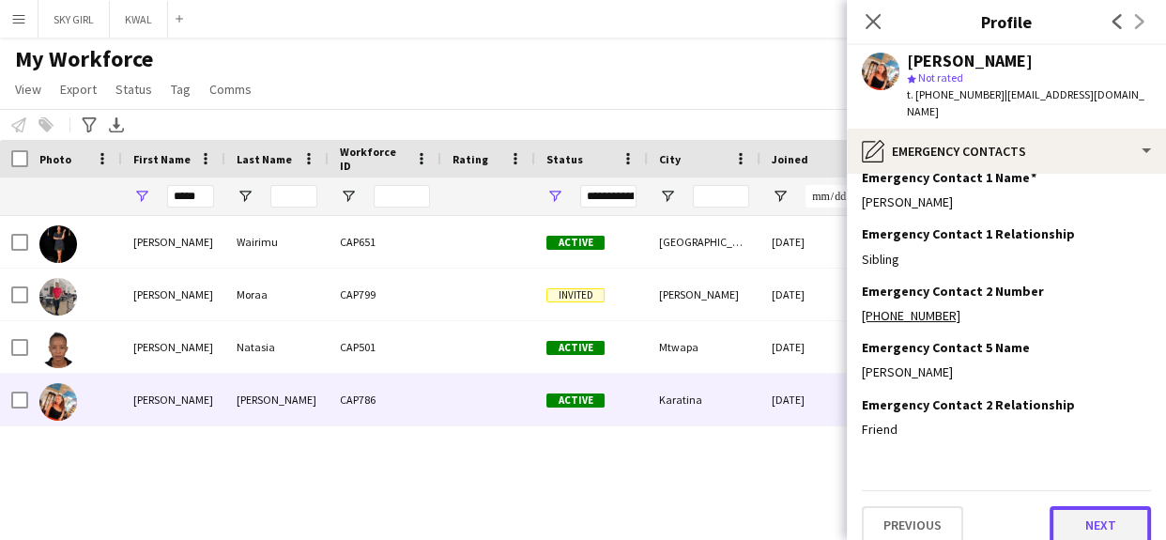
click at [1055, 506] on button "Next" at bounding box center [1099, 525] width 101 height 38
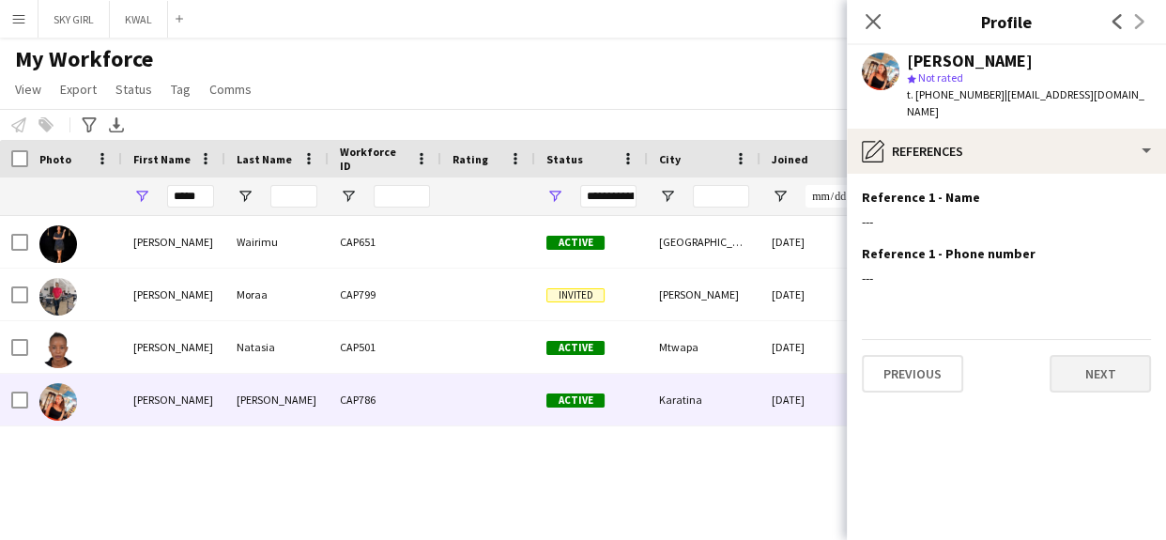
scroll to position [0, 0]
click at [1068, 362] on button "Next" at bounding box center [1099, 374] width 101 height 38
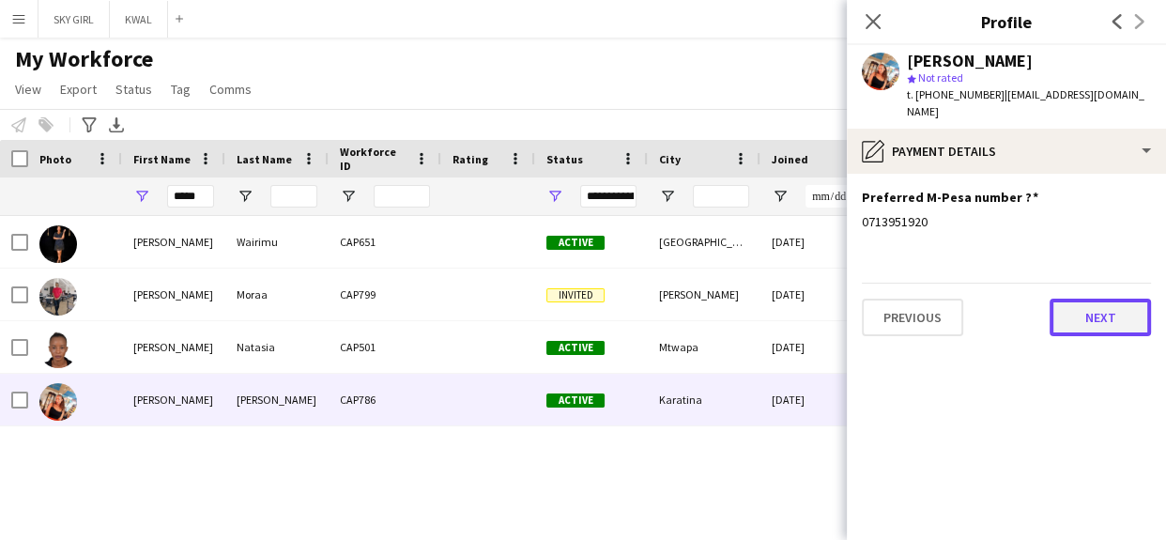
click at [1071, 298] on button "Next" at bounding box center [1099, 317] width 101 height 38
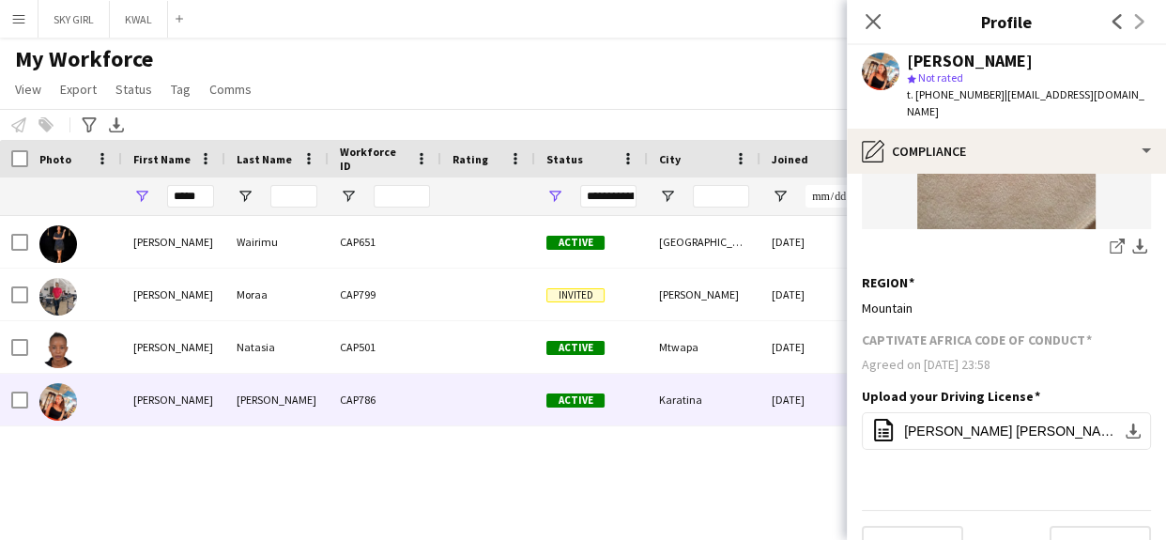
scroll to position [325, 0]
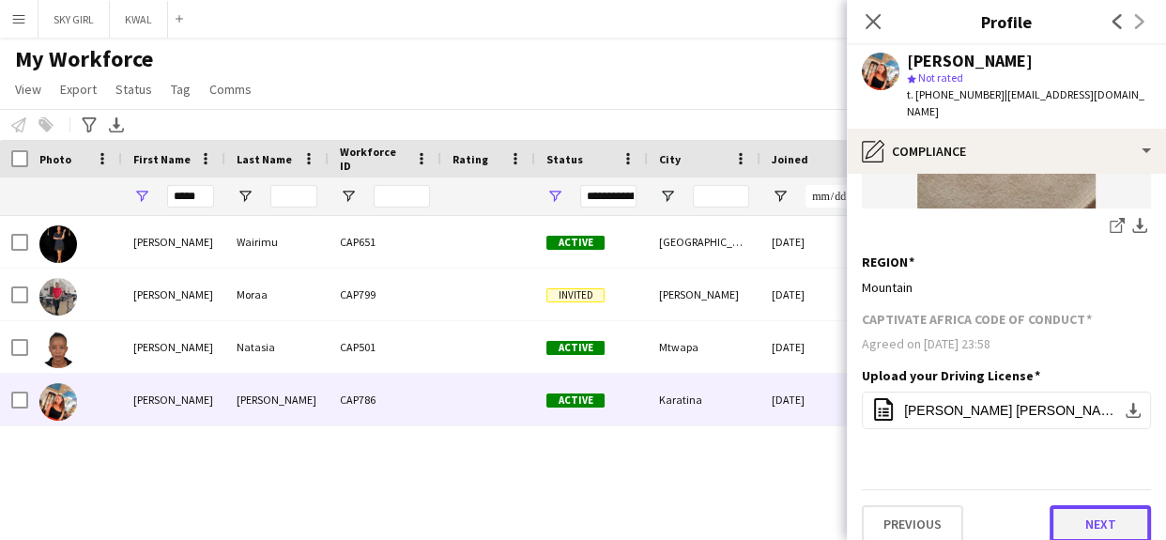
click at [1062, 515] on button "Next" at bounding box center [1099, 524] width 101 height 38
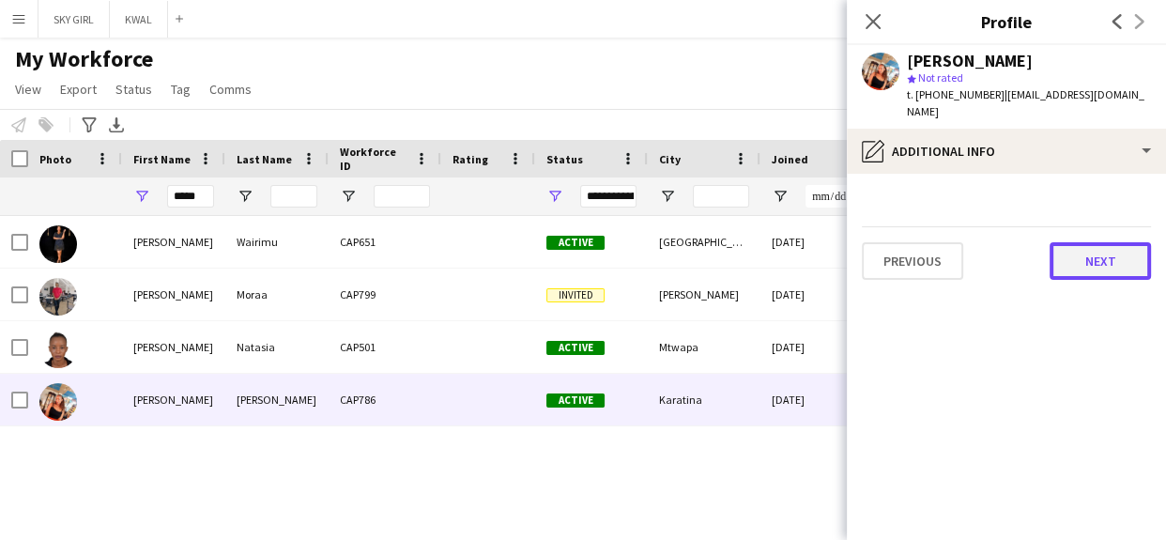
click at [1079, 252] on button "Next" at bounding box center [1099, 261] width 101 height 38
click at [1074, 249] on button "Next" at bounding box center [1099, 261] width 101 height 38
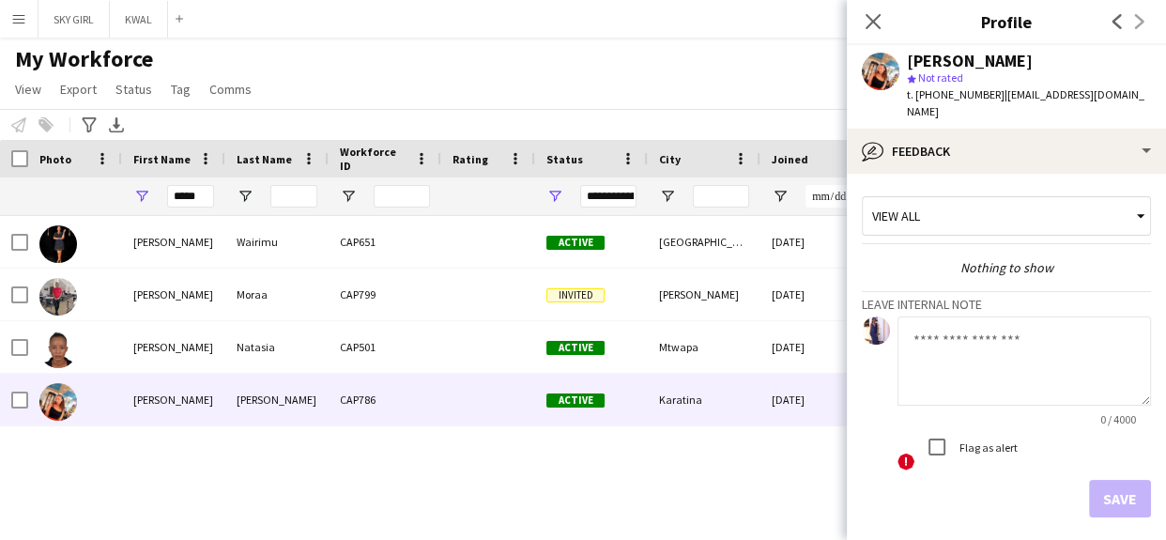
scroll to position [65, 0]
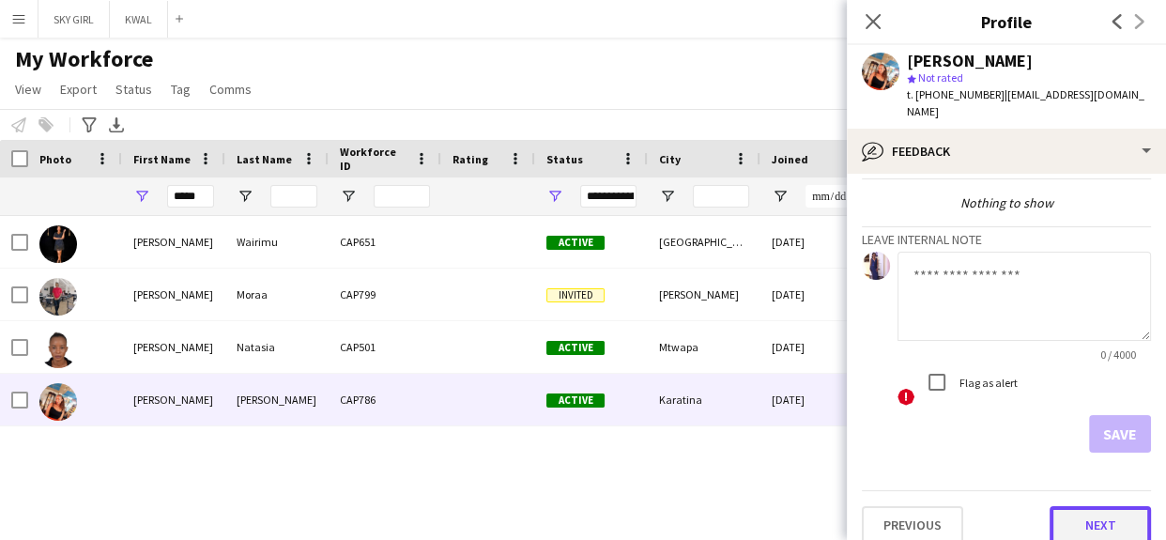
click at [1049, 506] on button "Next" at bounding box center [1099, 525] width 101 height 38
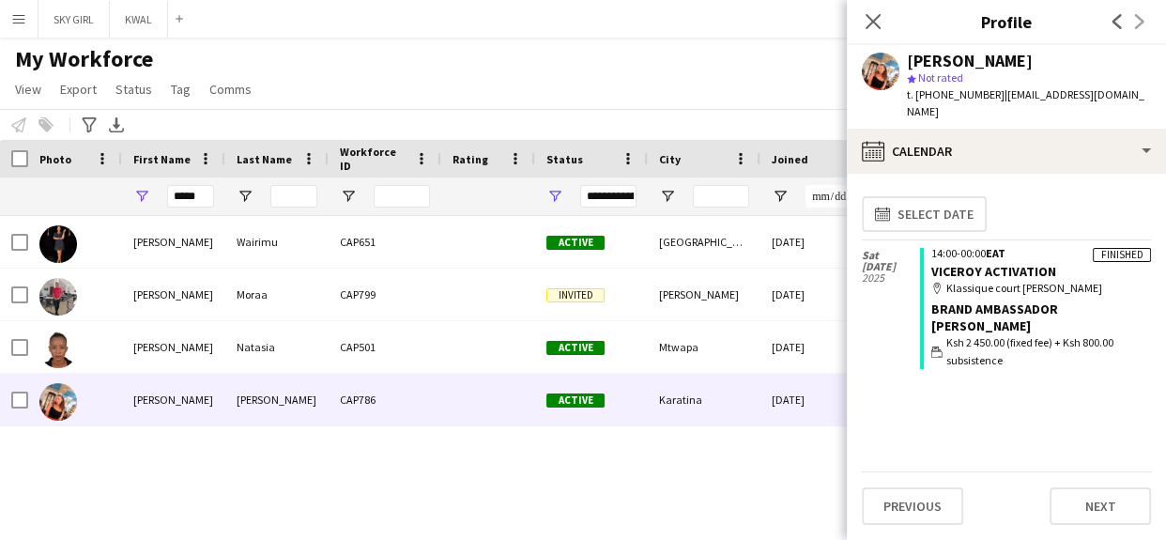
drag, startPoint x: 945, startPoint y: 267, endPoint x: 1074, endPoint y: 267, distance: 128.6
click at [1074, 280] on div "map-marker Klassique court Nyeri" at bounding box center [1041, 288] width 220 height 17
